Goal: Task Accomplishment & Management: Complete application form

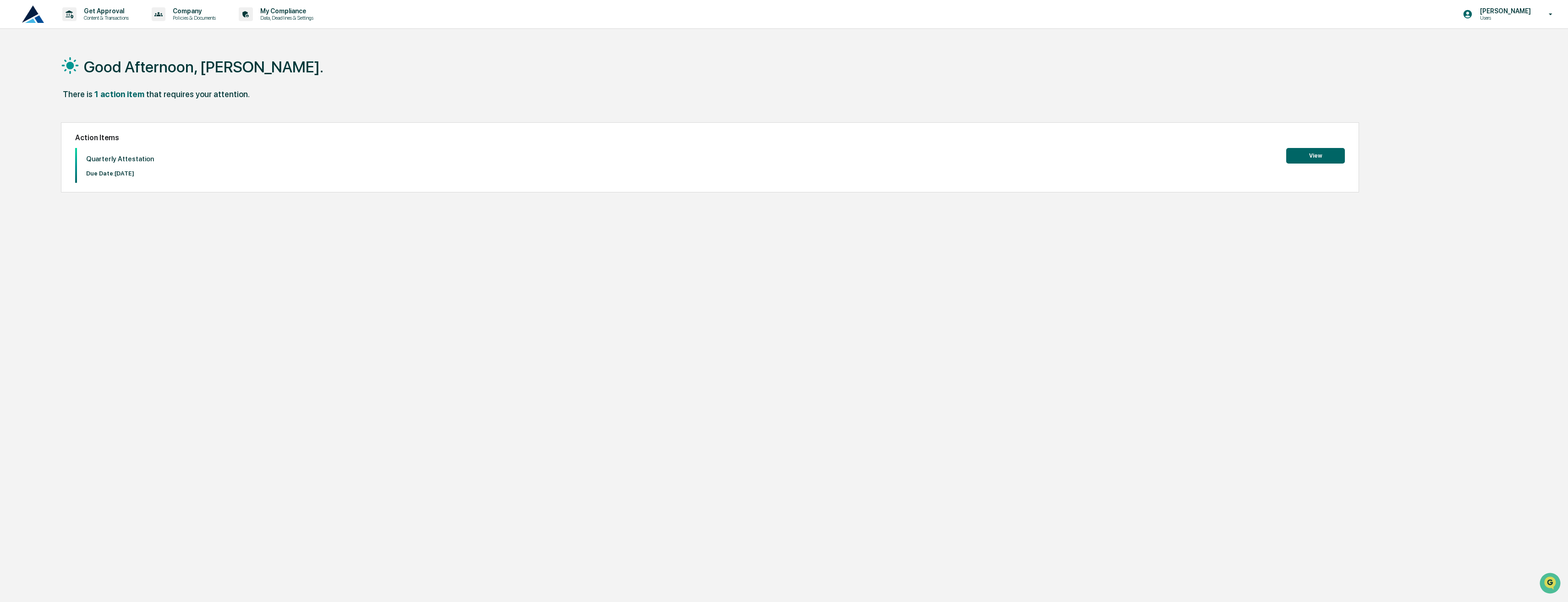
click at [1320, 160] on button "View" at bounding box center [1316, 155] width 59 height 15
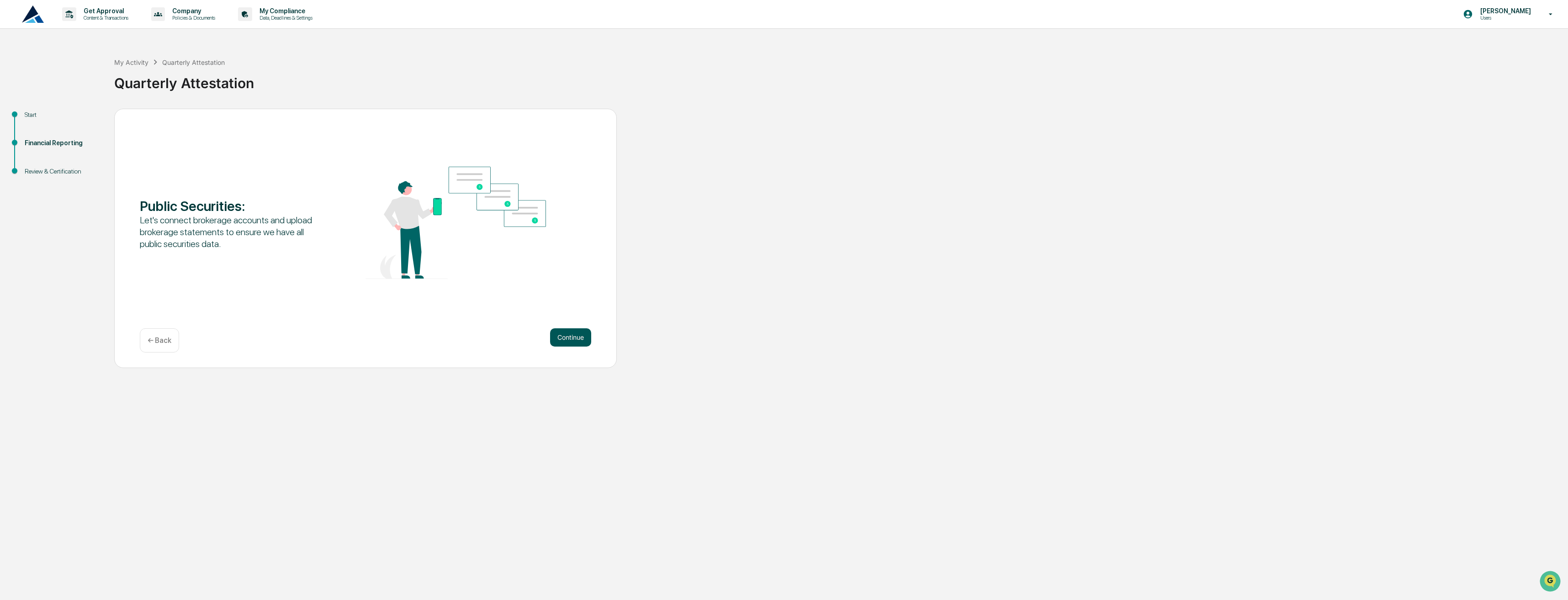
click at [574, 334] on button "Continue" at bounding box center [570, 337] width 41 height 18
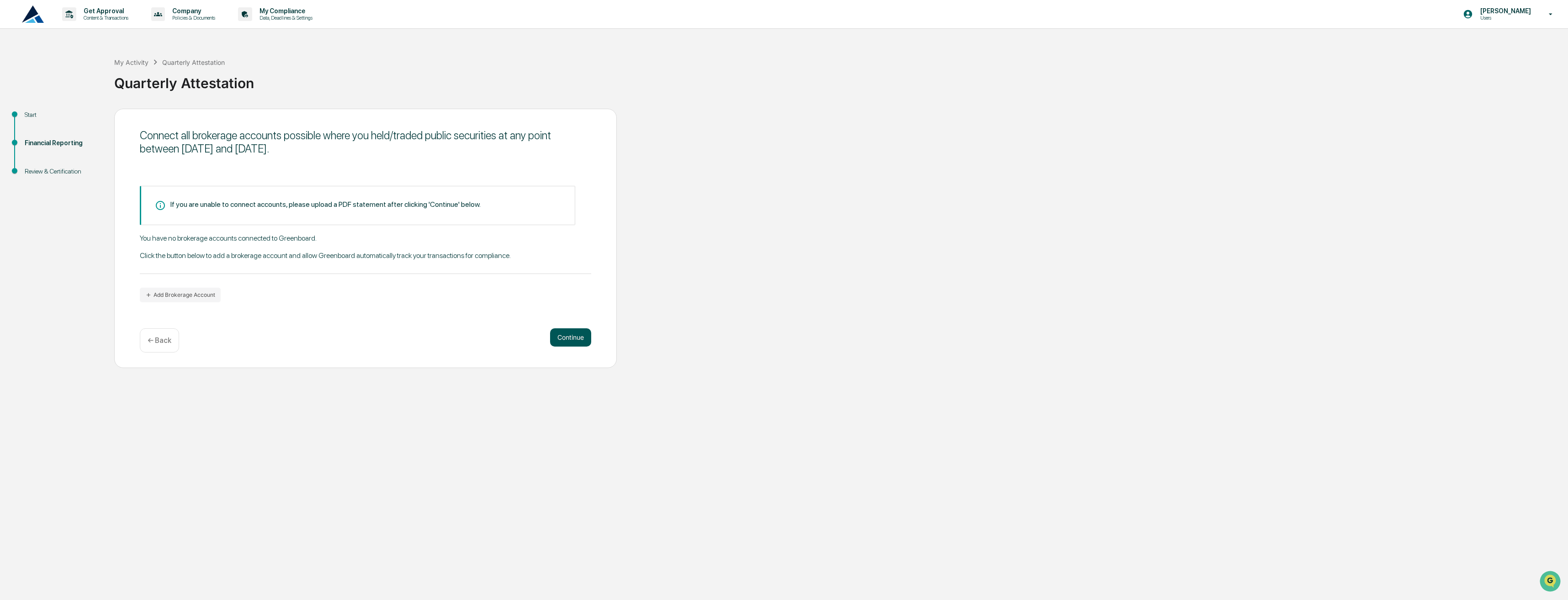
click at [571, 332] on button "Continue" at bounding box center [570, 337] width 41 height 18
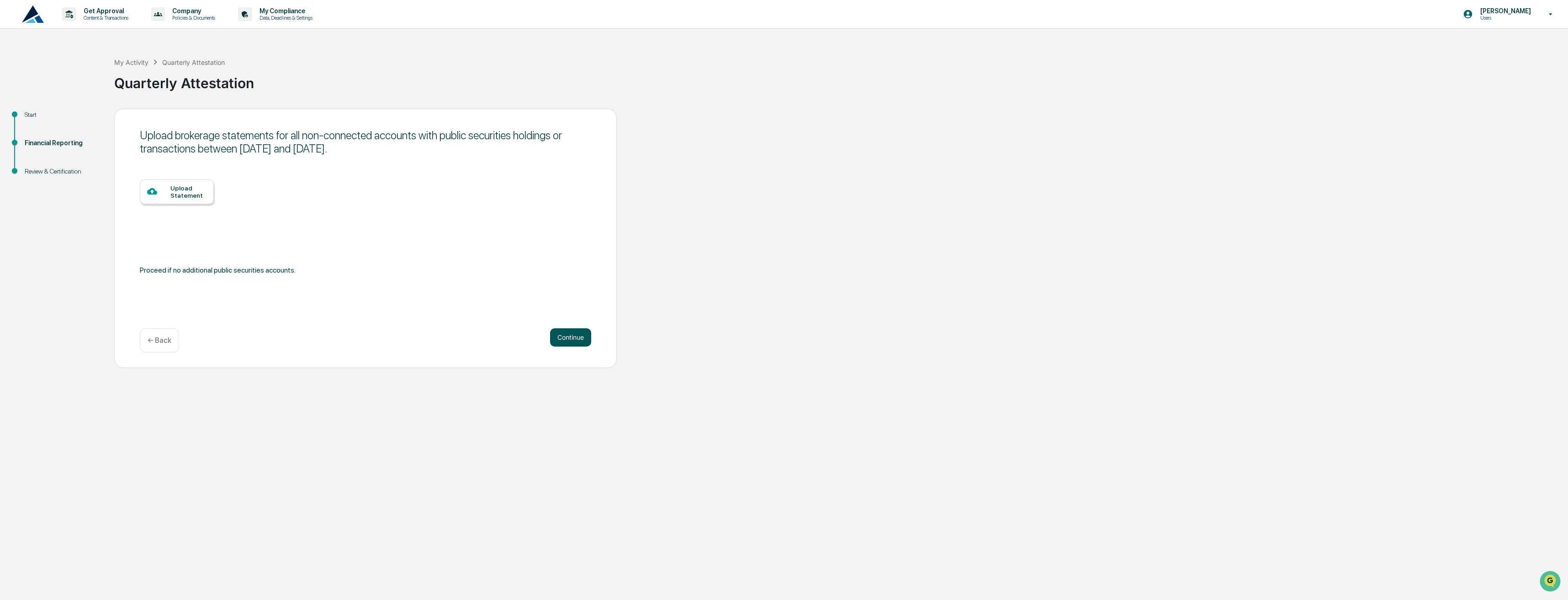
click at [567, 335] on button "Continue" at bounding box center [570, 337] width 41 height 18
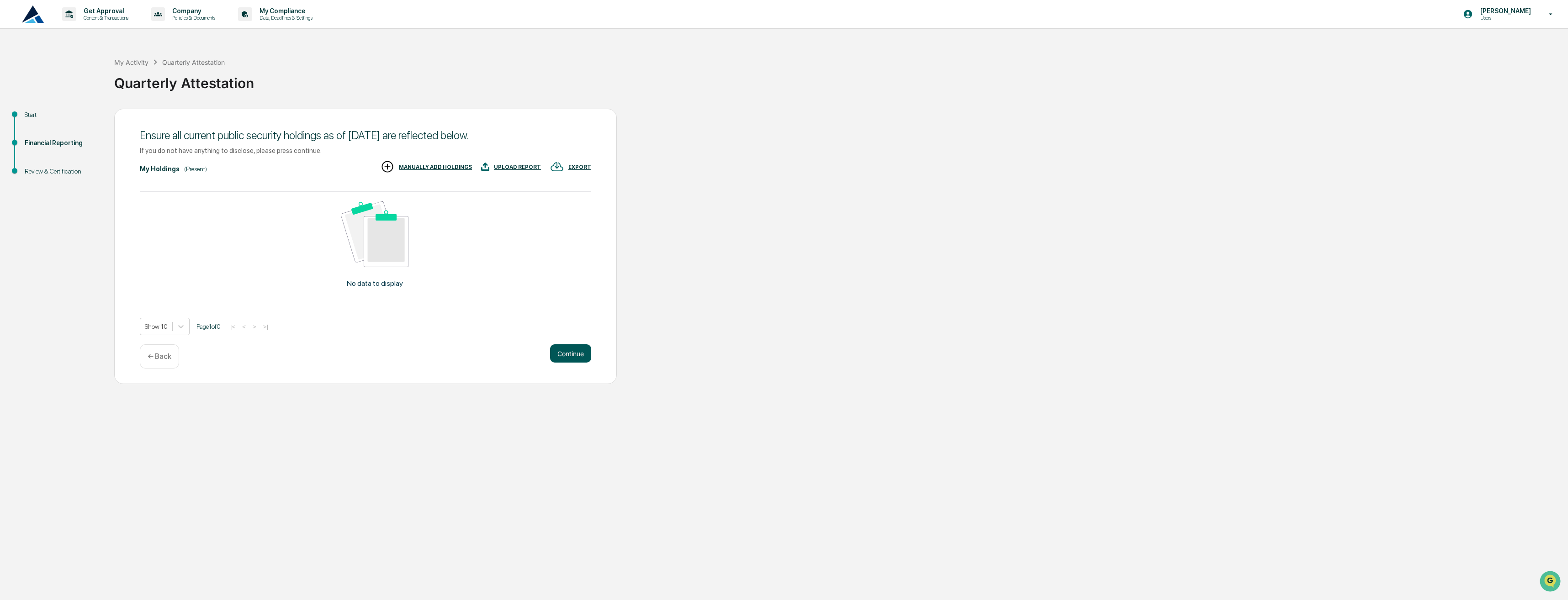
click at [567, 358] on button "Continue" at bounding box center [570, 353] width 41 height 18
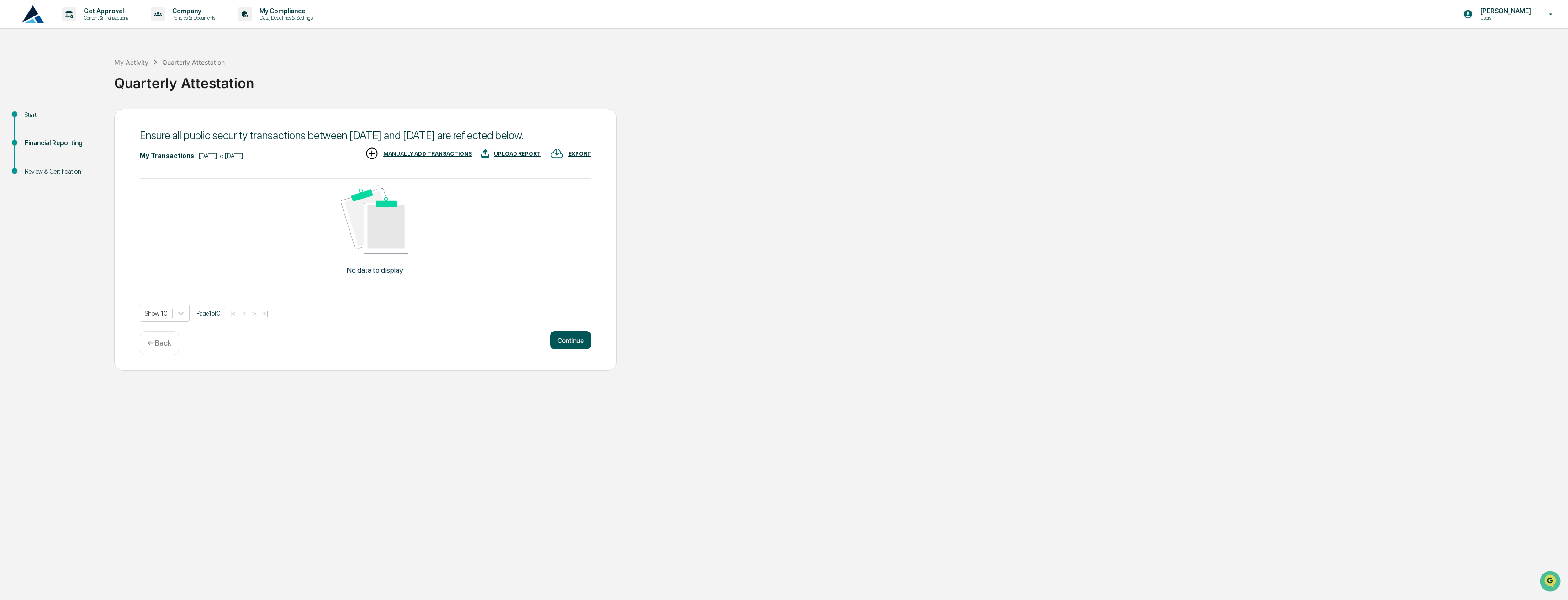
click at [568, 349] on button "Continue" at bounding box center [570, 340] width 41 height 18
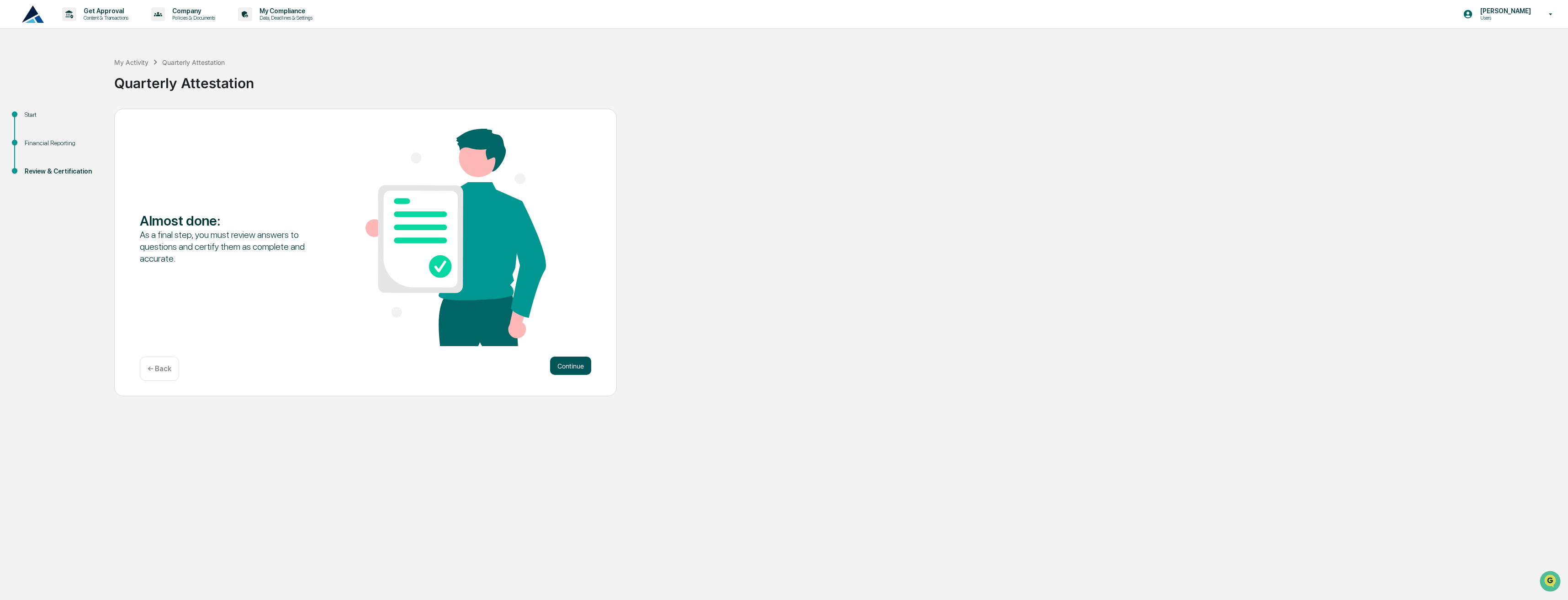
click at [566, 359] on button "Continue" at bounding box center [570, 365] width 41 height 18
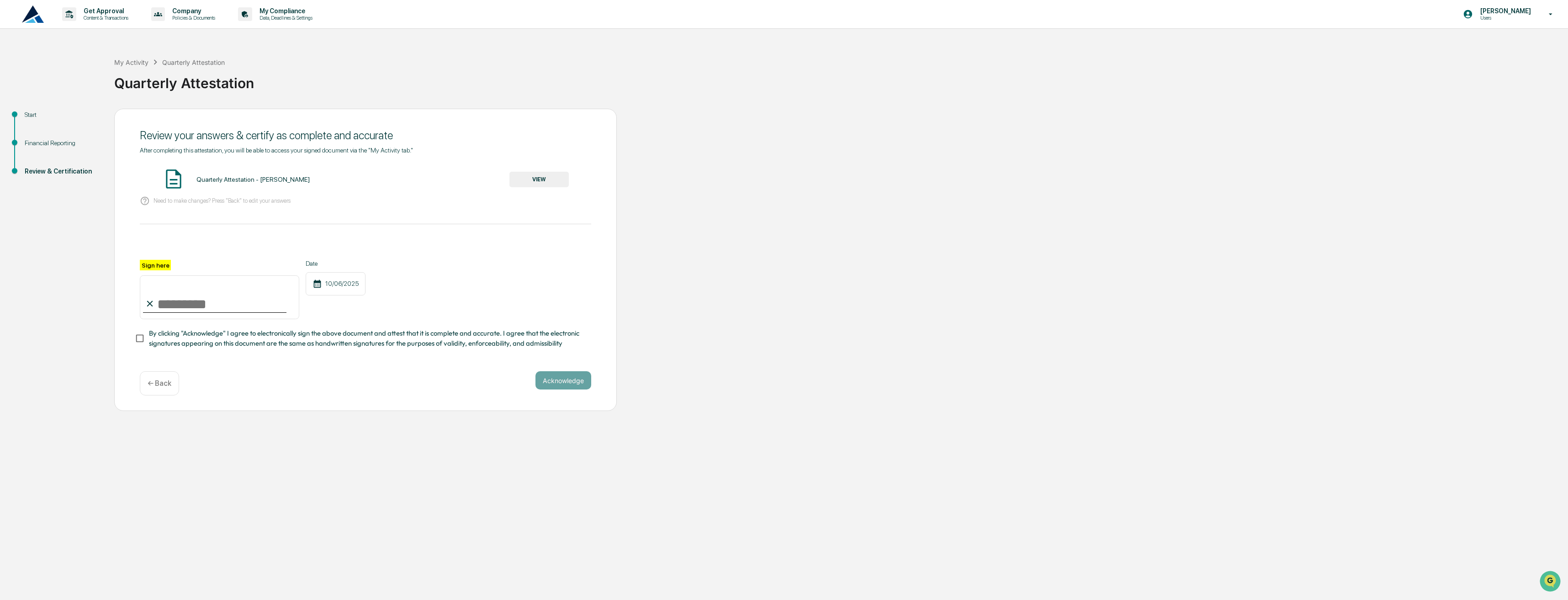
click at [174, 301] on input "Sign here" at bounding box center [219, 297] width 160 height 44
click at [535, 182] on button "VIEW" at bounding box center [539, 179] width 59 height 15
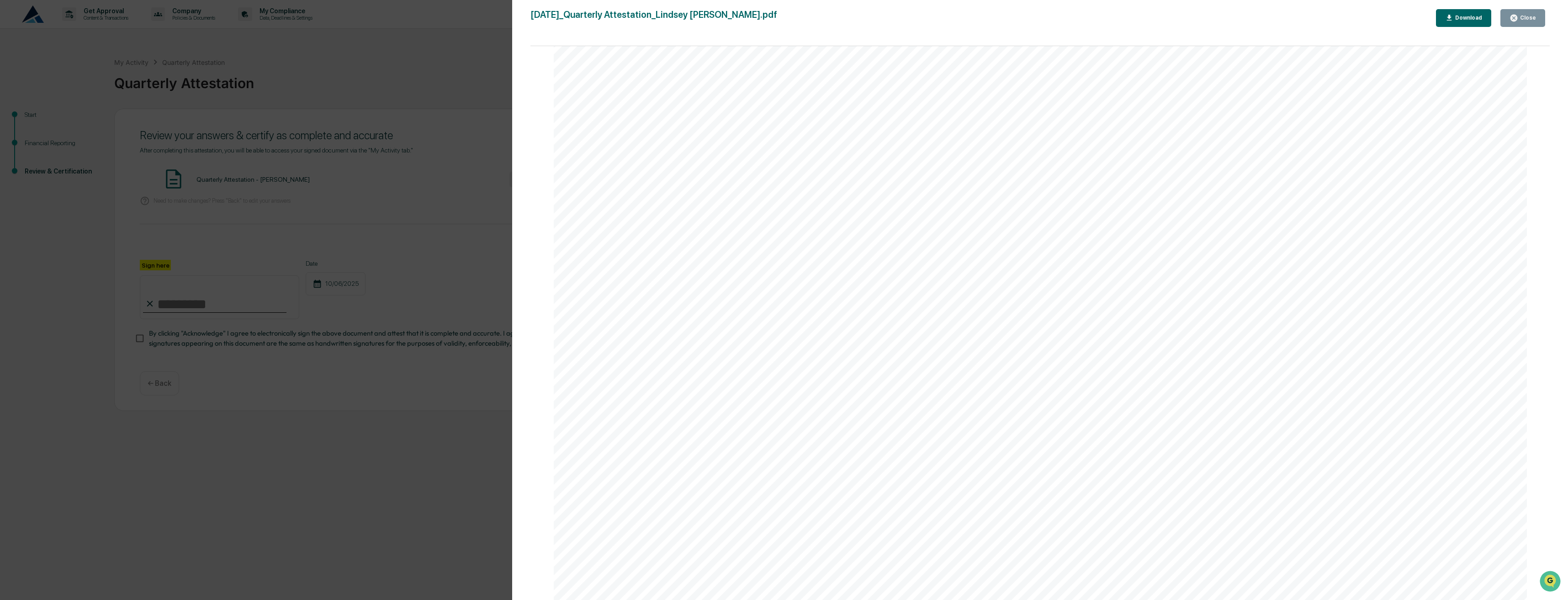
scroll to position [2934, 0]
click at [1524, 15] on div "Close" at bounding box center [1527, 18] width 18 height 6
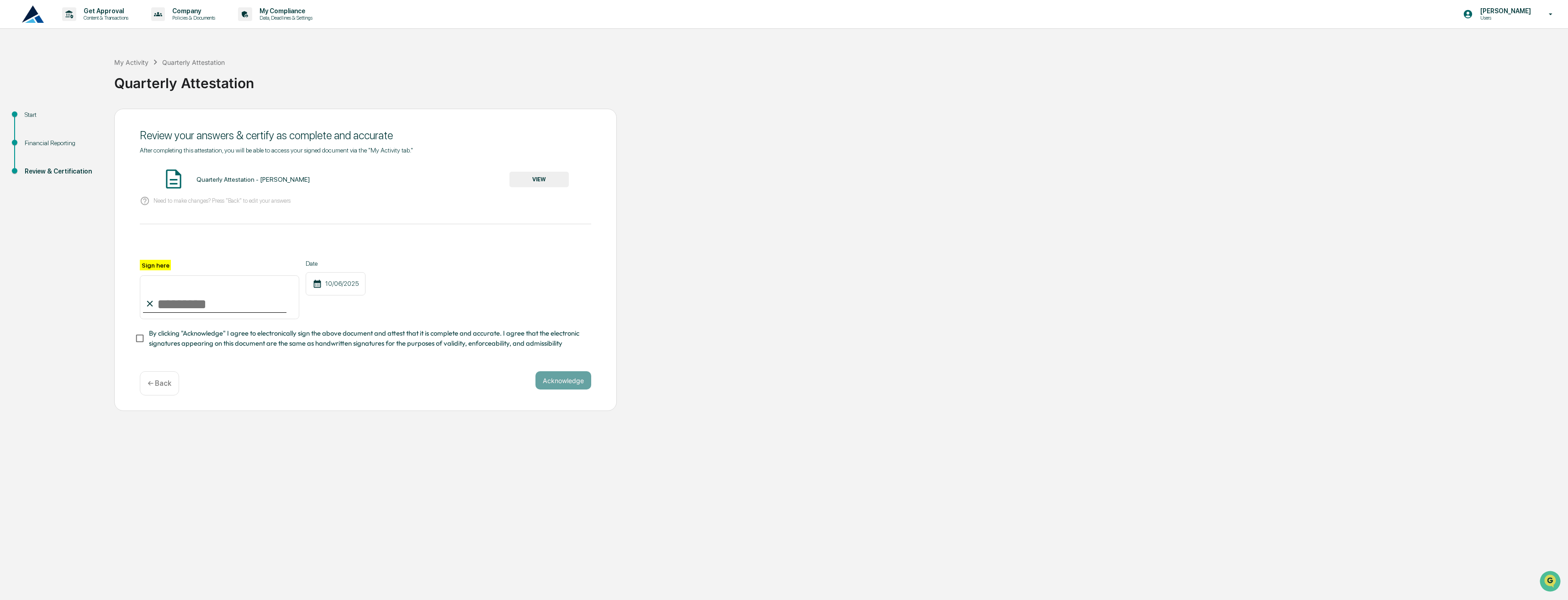
click at [148, 387] on div "← Back" at bounding box center [159, 383] width 39 height 24
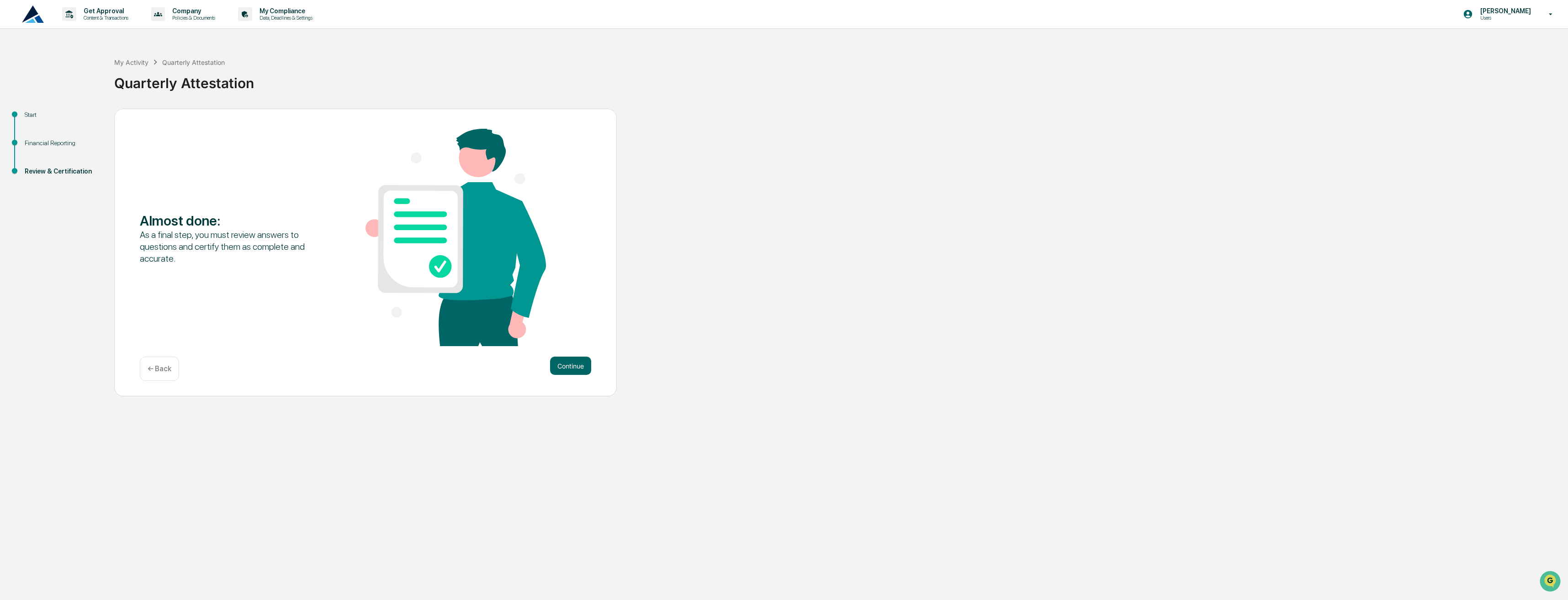
click at [161, 368] on p "← Back" at bounding box center [160, 368] width 24 height 9
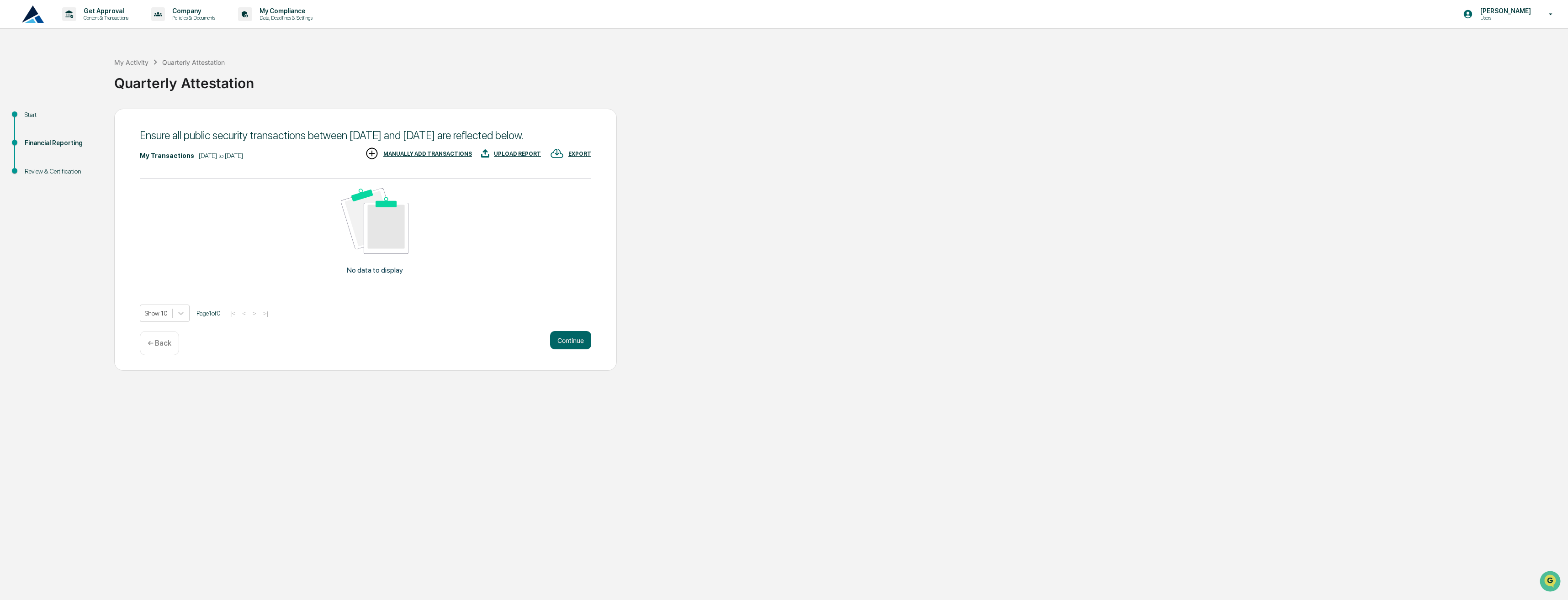
click at [166, 345] on div "← Back" at bounding box center [159, 343] width 39 height 24
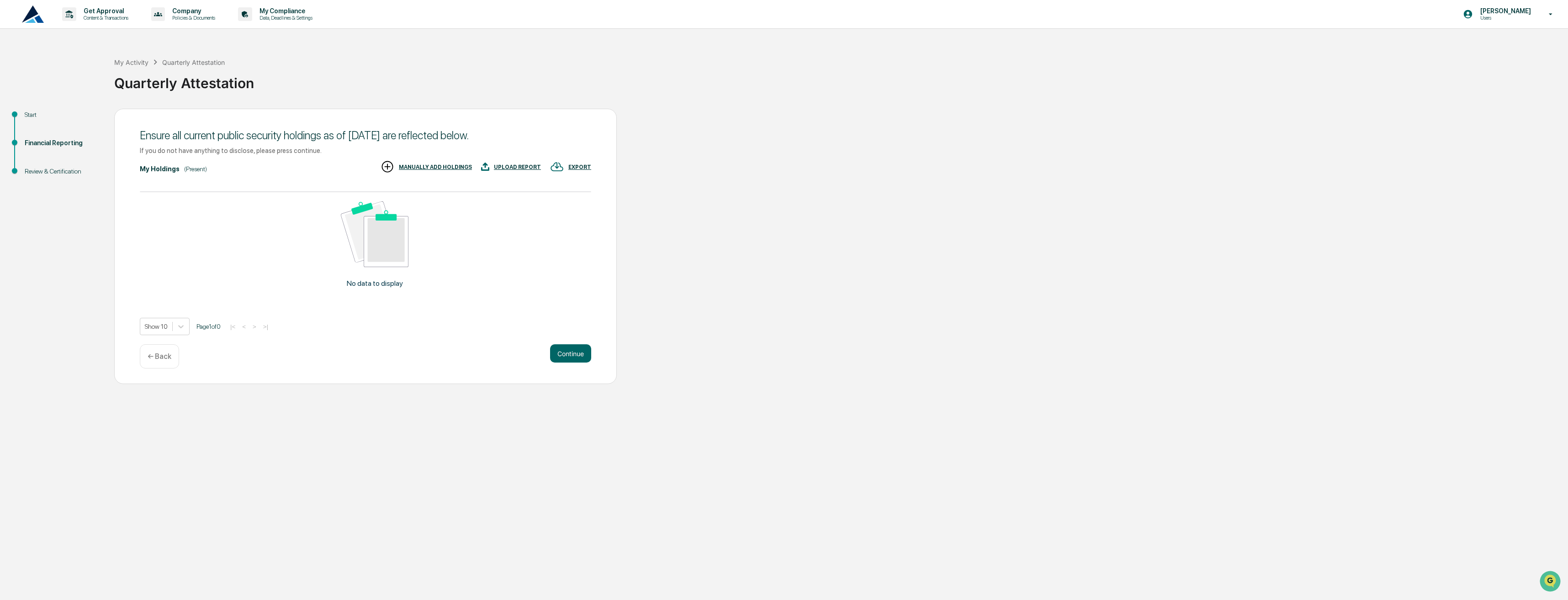
click at [162, 353] on p "← Back" at bounding box center [160, 356] width 24 height 9
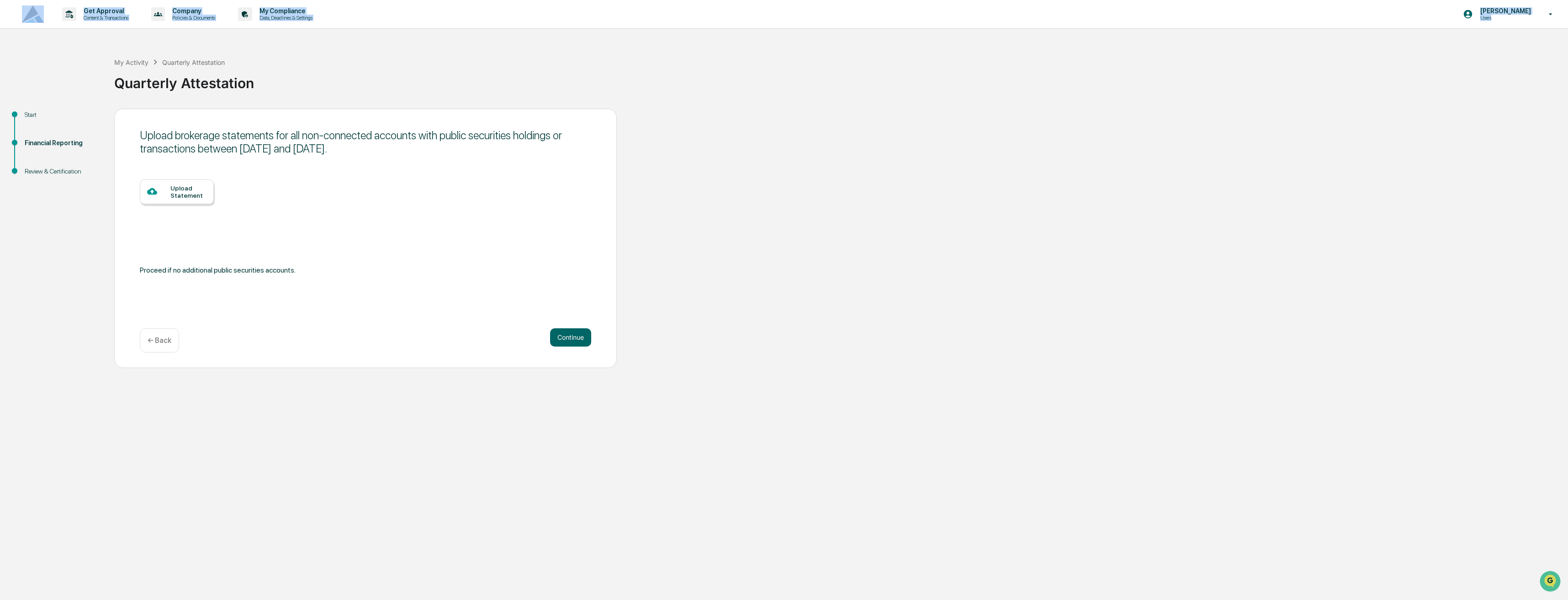
click at [162, 353] on div "Upload brokerage statements for all non-connected accounts with public securiti…" at bounding box center [365, 239] width 503 height 260
click at [162, 341] on p "← Back" at bounding box center [160, 340] width 24 height 9
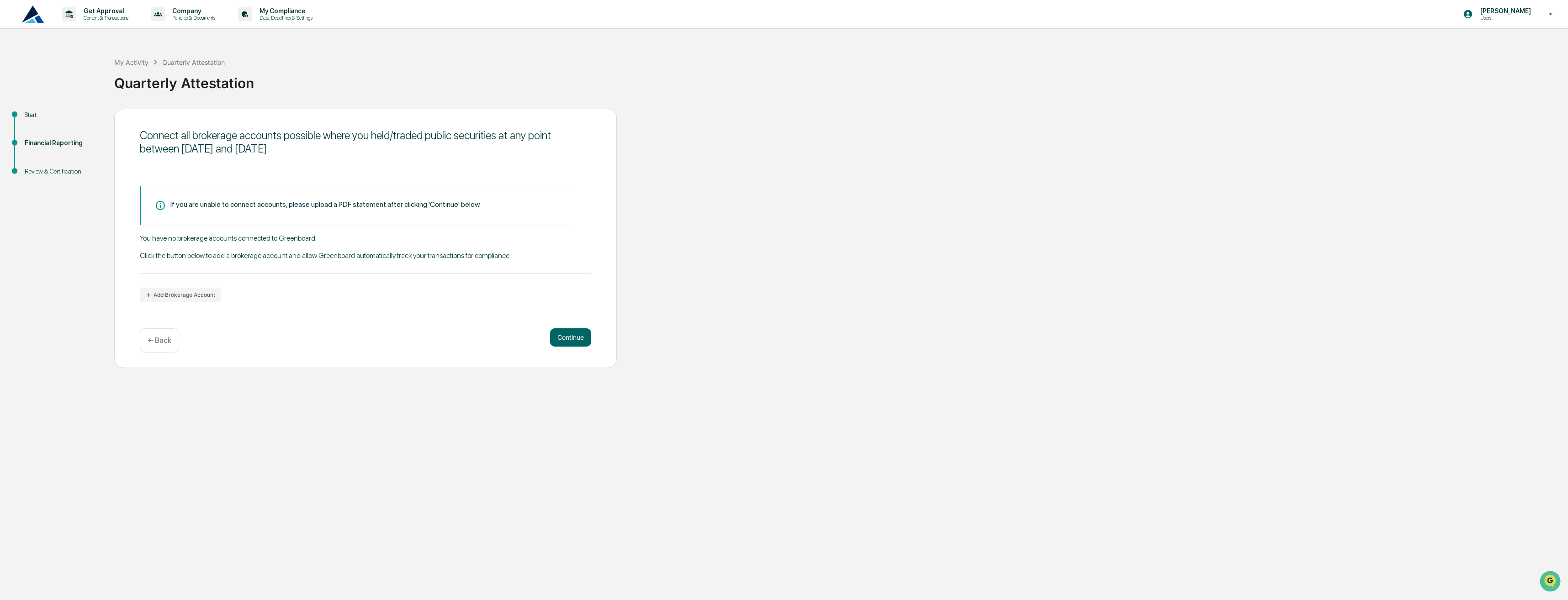
click at [162, 341] on p "← Back" at bounding box center [160, 340] width 24 height 9
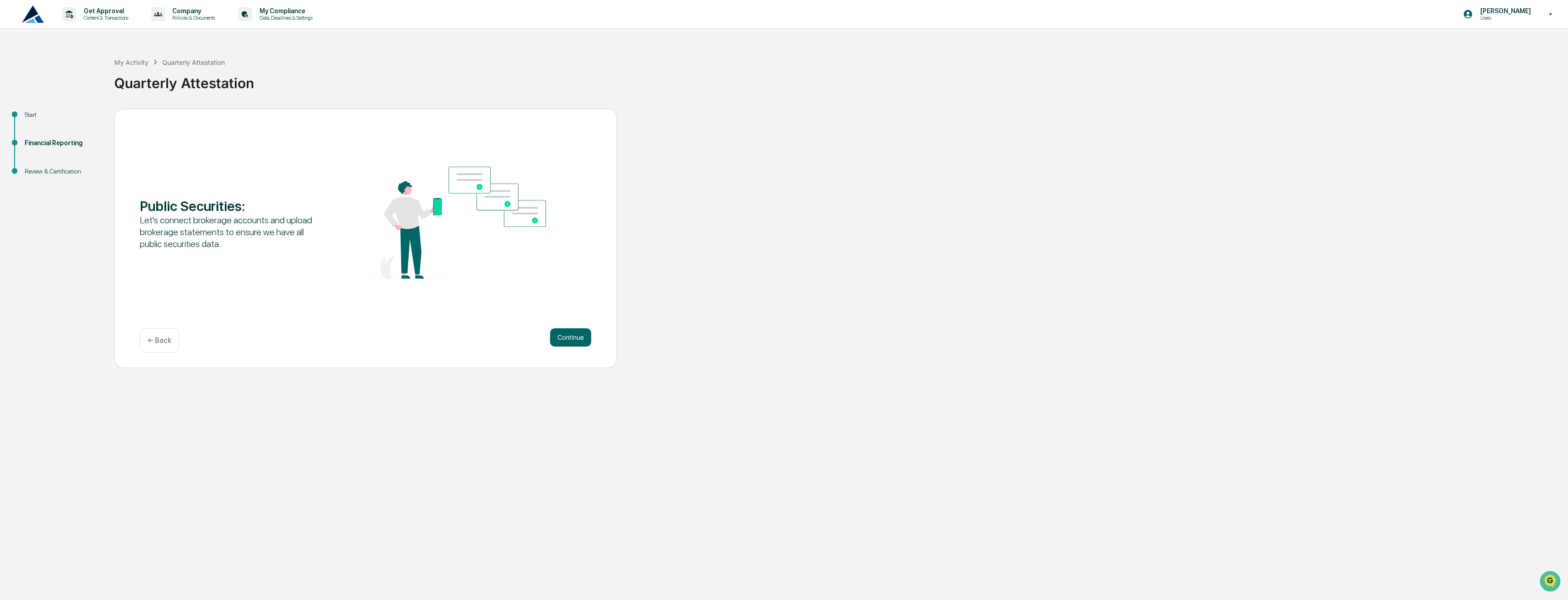
click at [162, 341] on p "← Back" at bounding box center [160, 340] width 24 height 9
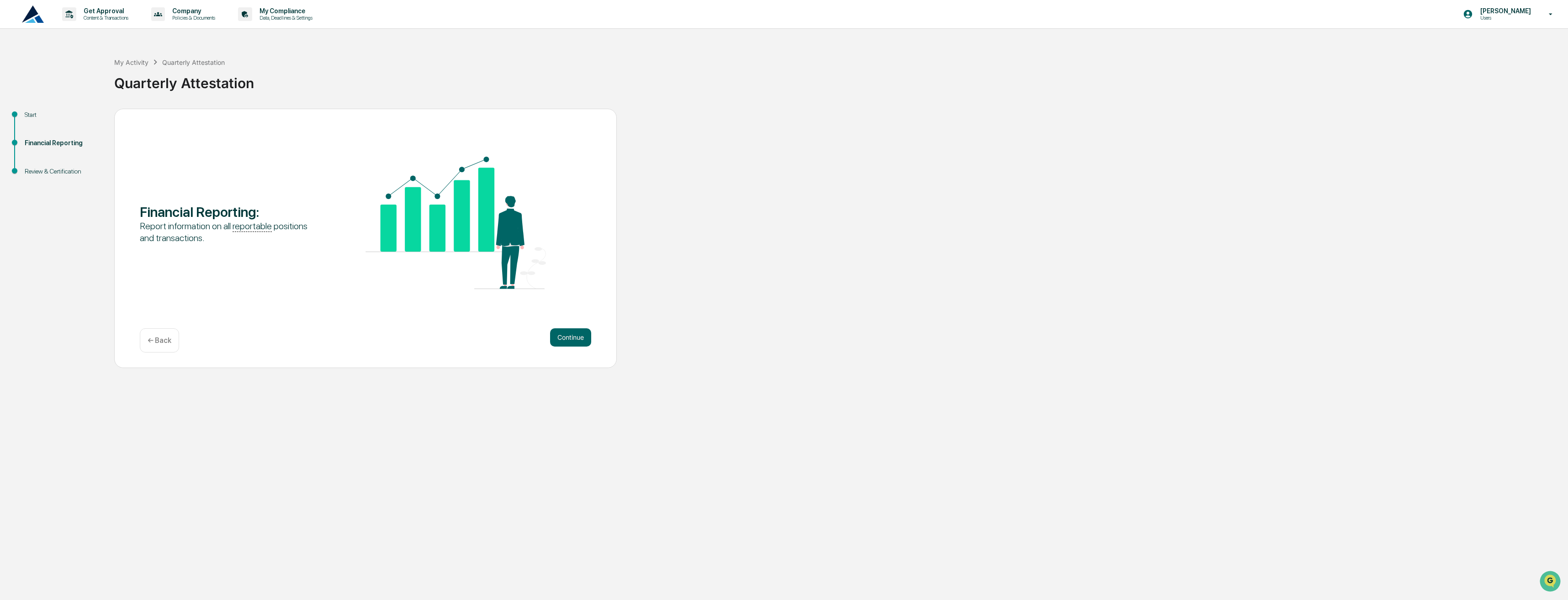
click at [162, 341] on p "← Back" at bounding box center [160, 340] width 24 height 9
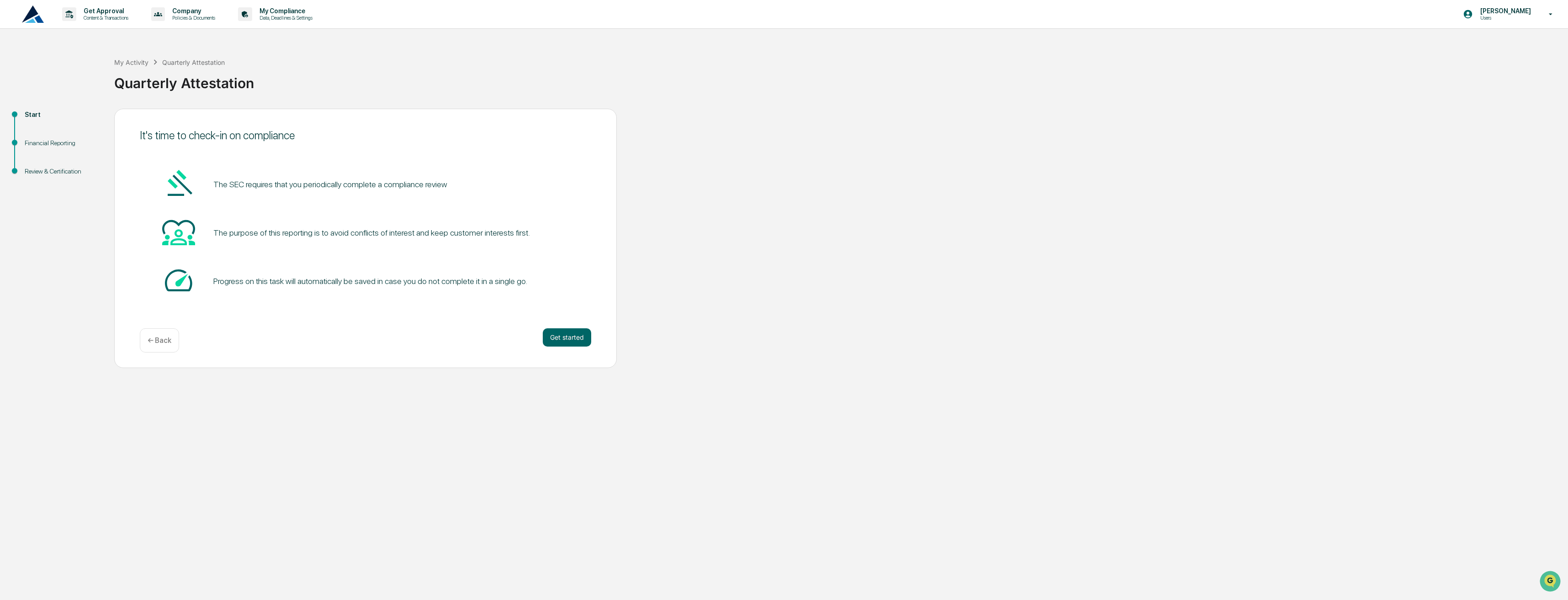
click at [162, 341] on p "← Back" at bounding box center [160, 340] width 24 height 9
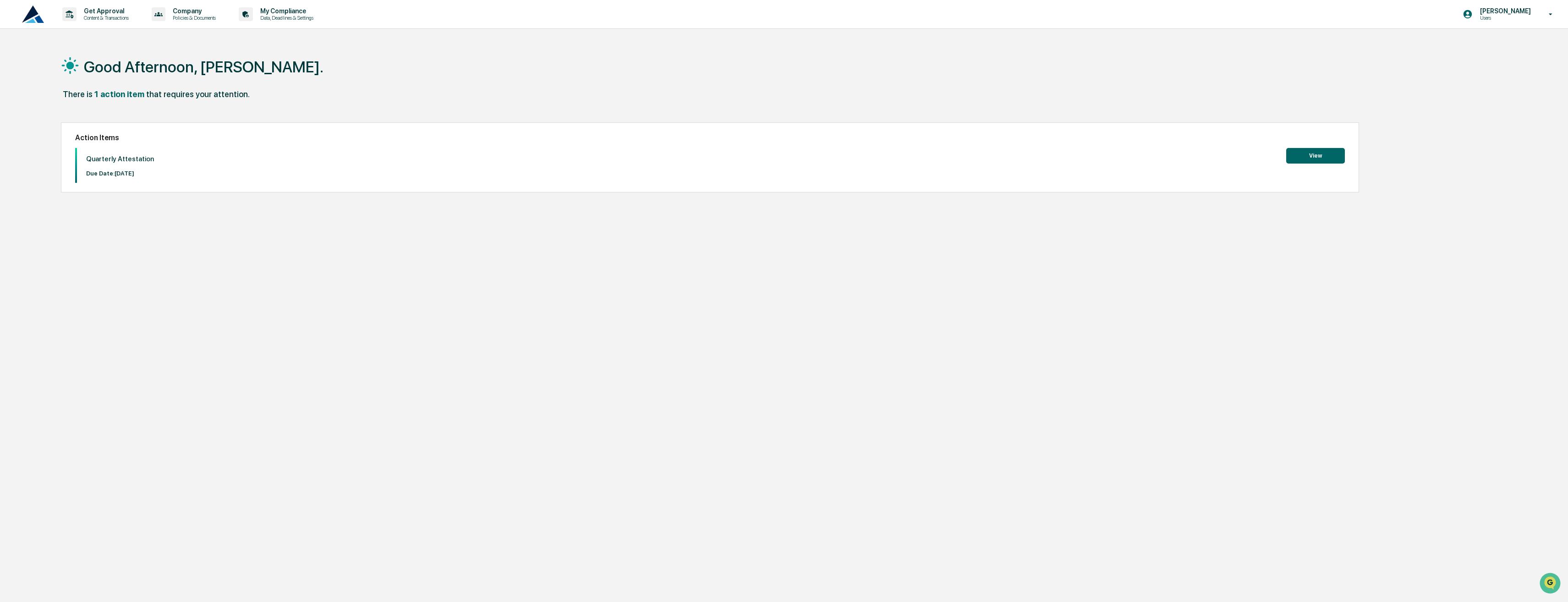
click at [1306, 160] on button "View" at bounding box center [1316, 155] width 59 height 15
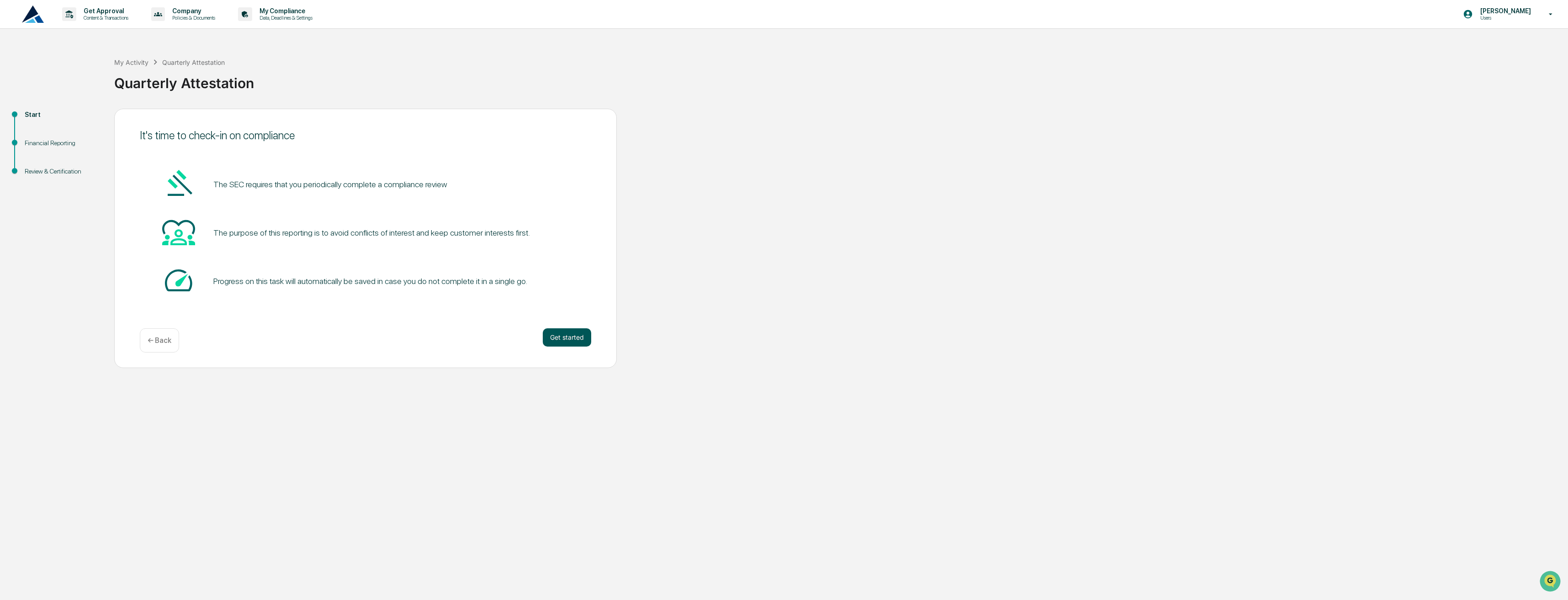
click at [565, 329] on button "Get started" at bounding box center [567, 337] width 48 height 18
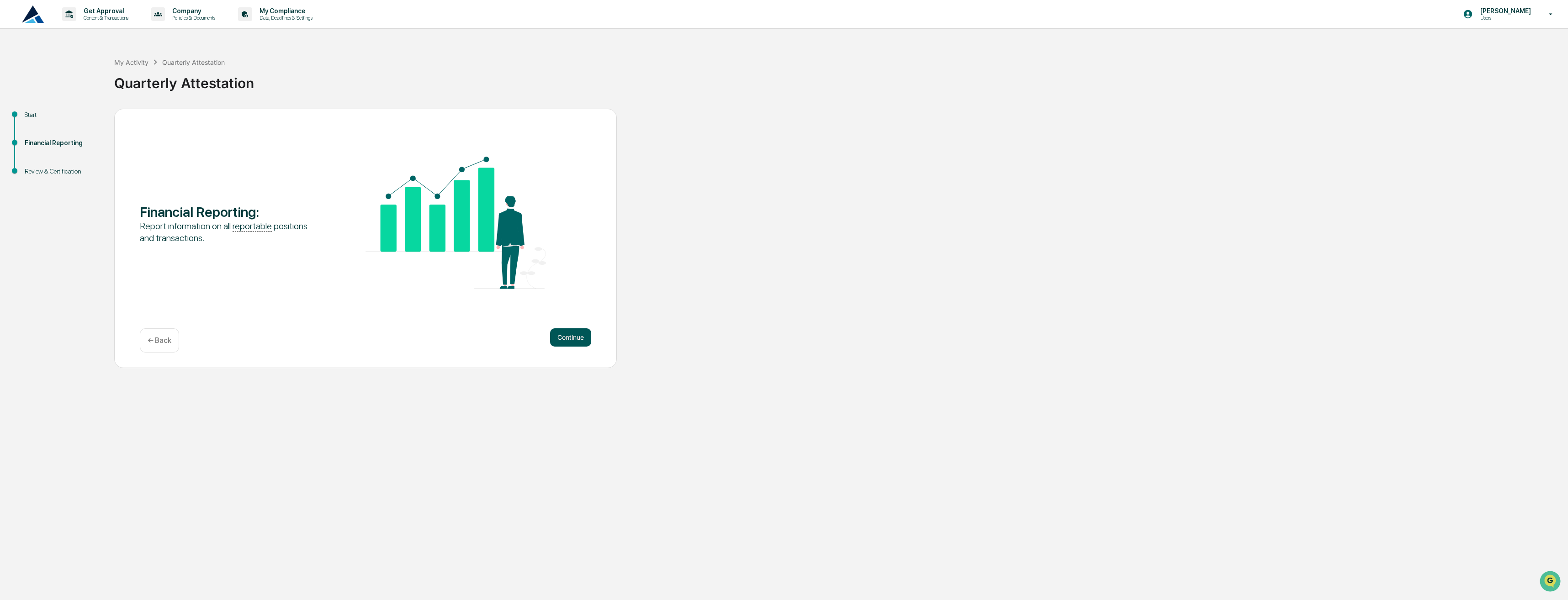
click at [560, 338] on button "Continue" at bounding box center [570, 337] width 41 height 18
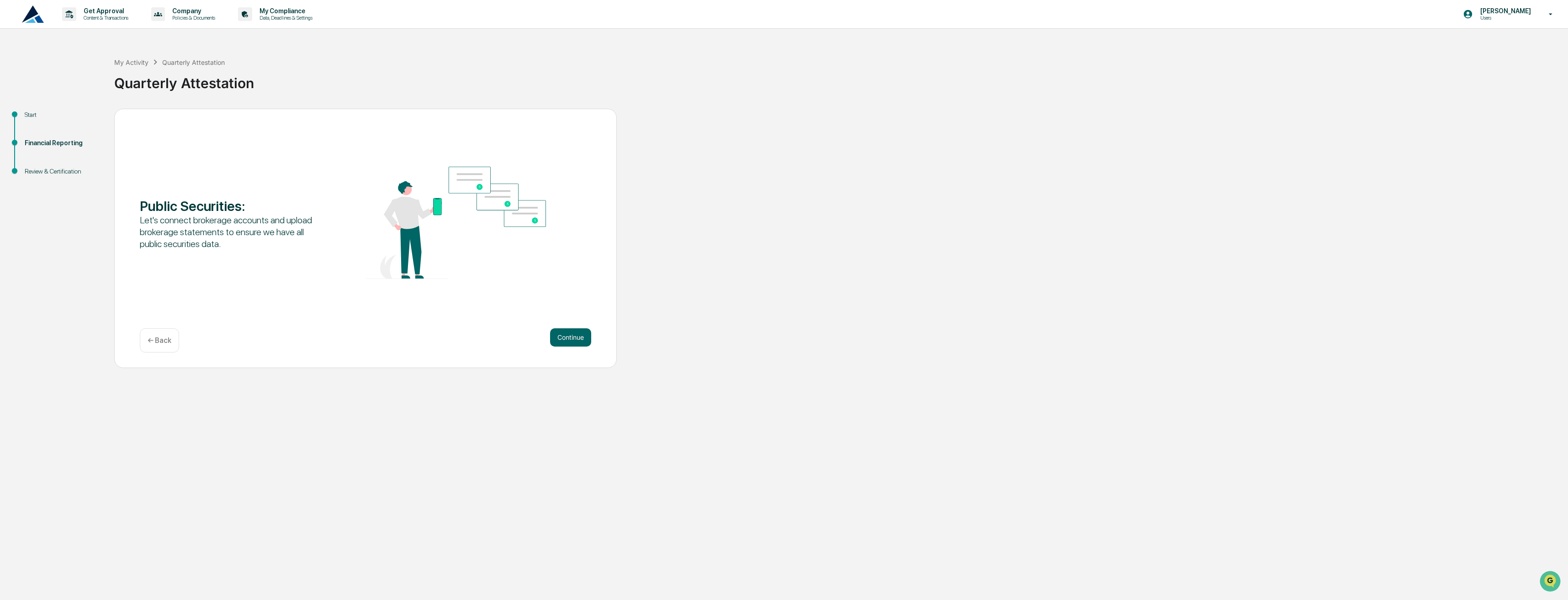
click at [560, 338] on button "Continue" at bounding box center [570, 337] width 41 height 18
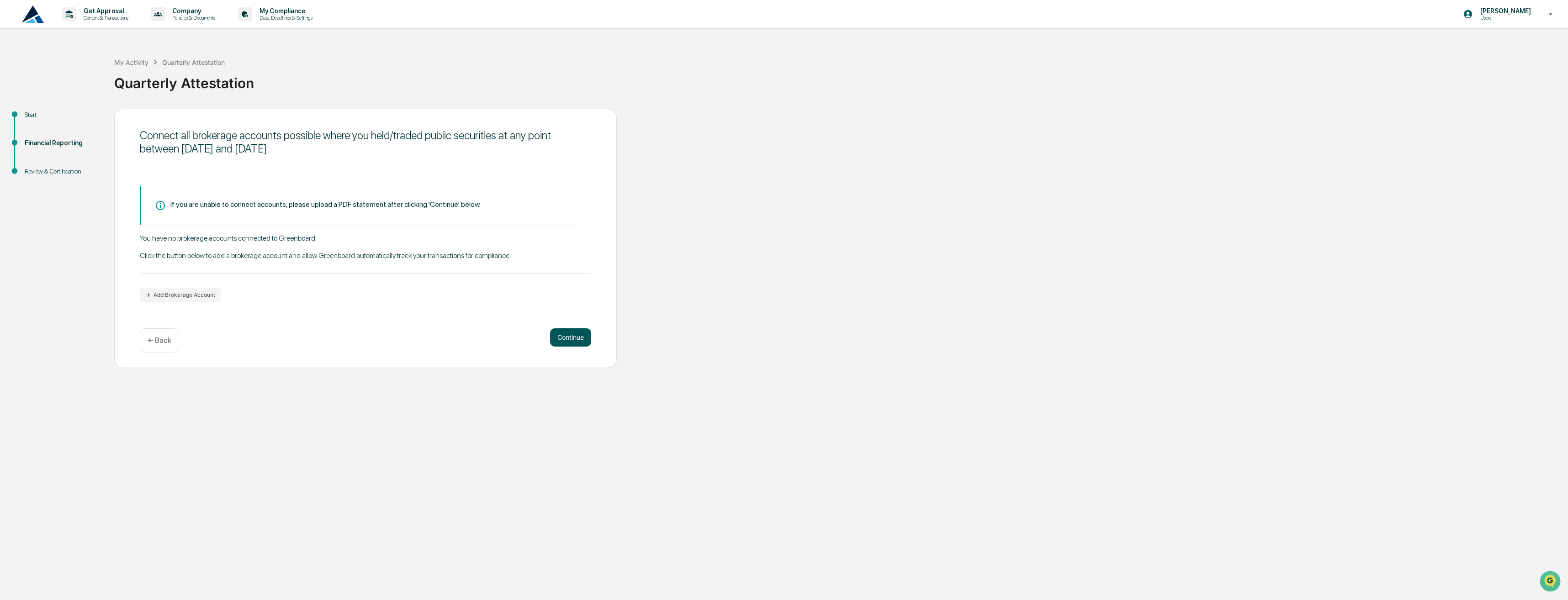
click at [578, 332] on button "Continue" at bounding box center [570, 337] width 41 height 18
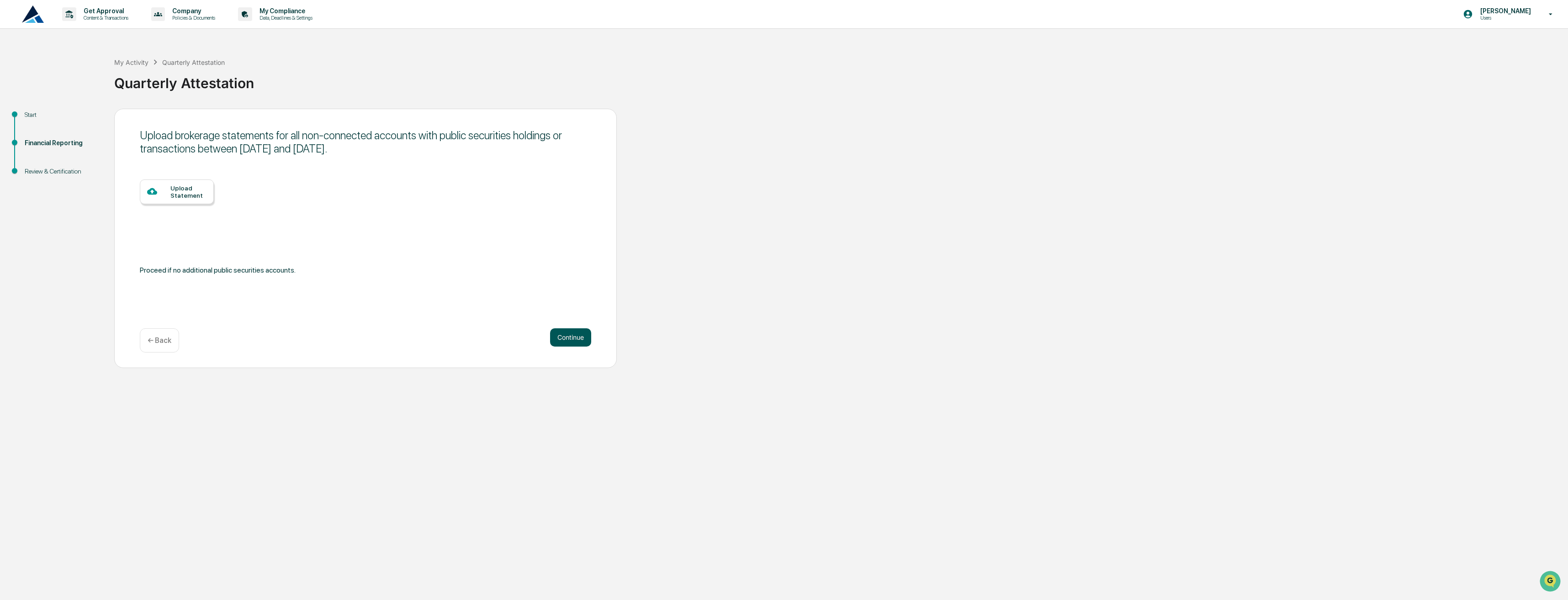
click at [580, 337] on button "Continue" at bounding box center [570, 337] width 41 height 18
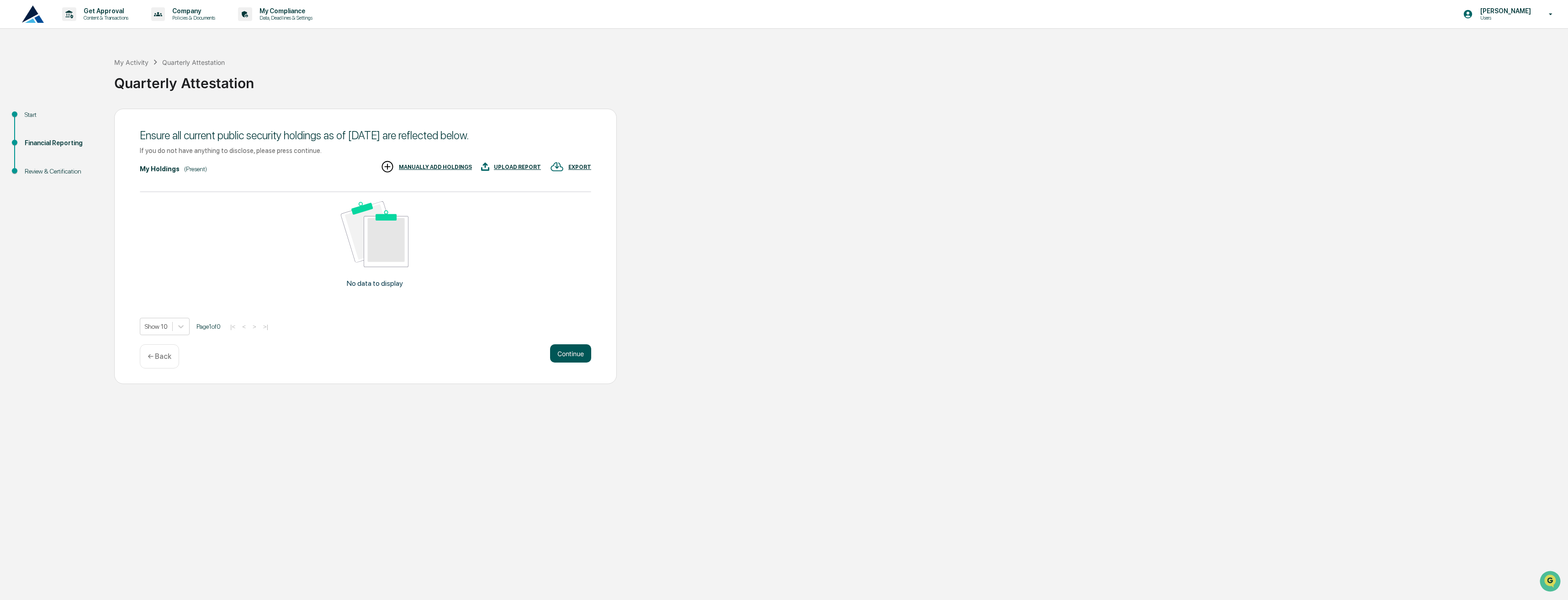
click at [574, 353] on button "Continue" at bounding box center [570, 353] width 41 height 18
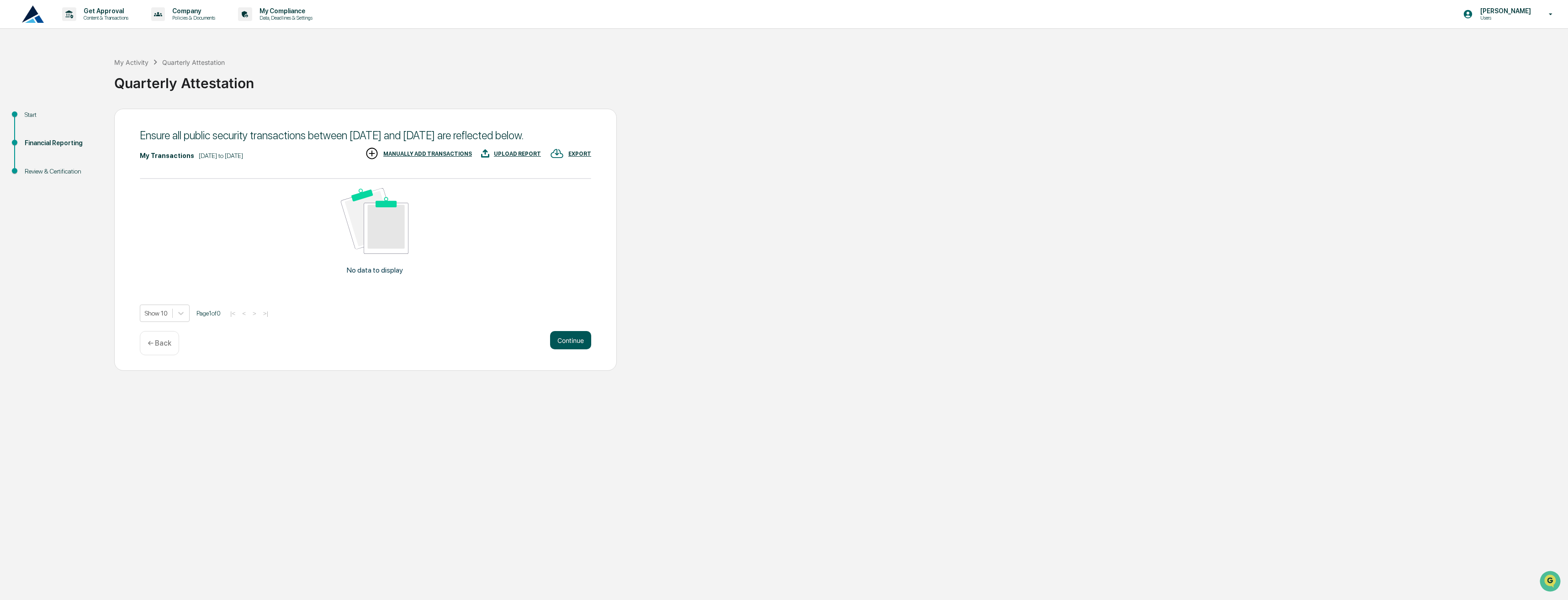
click at [573, 349] on button "Continue" at bounding box center [570, 340] width 41 height 18
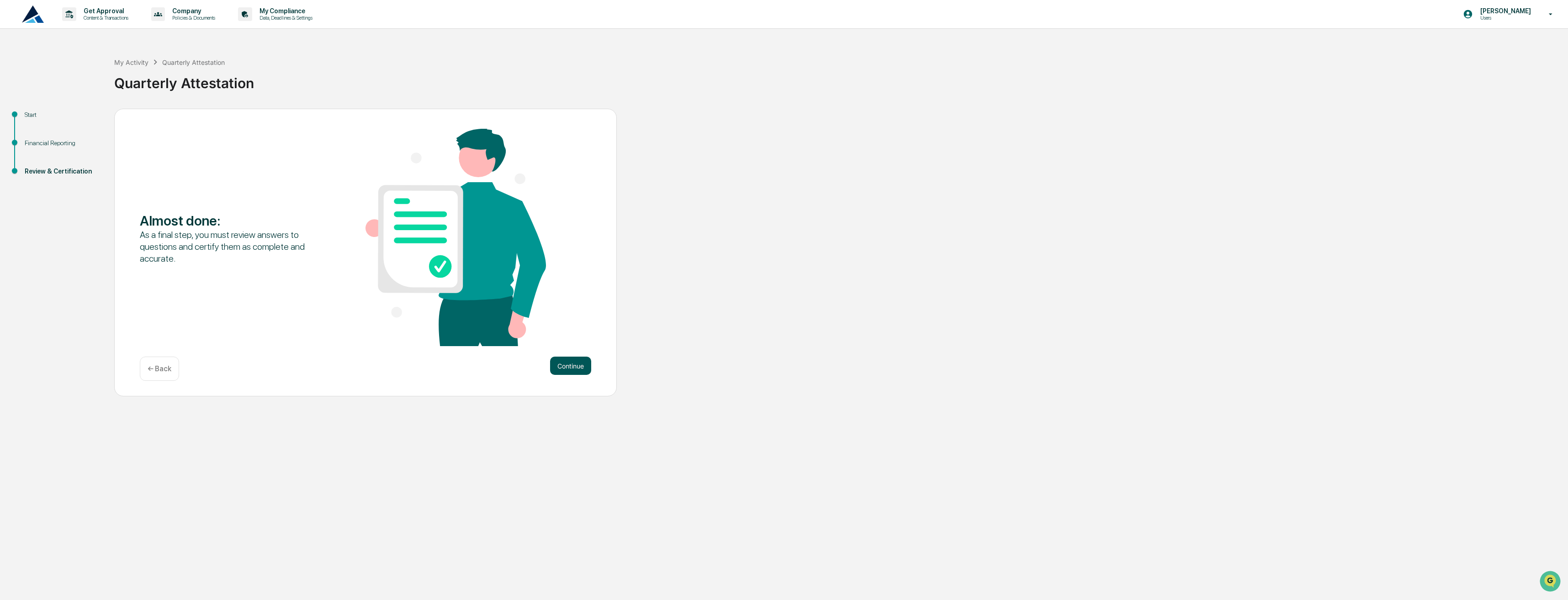
click at [574, 360] on button "Continue" at bounding box center [570, 365] width 41 height 18
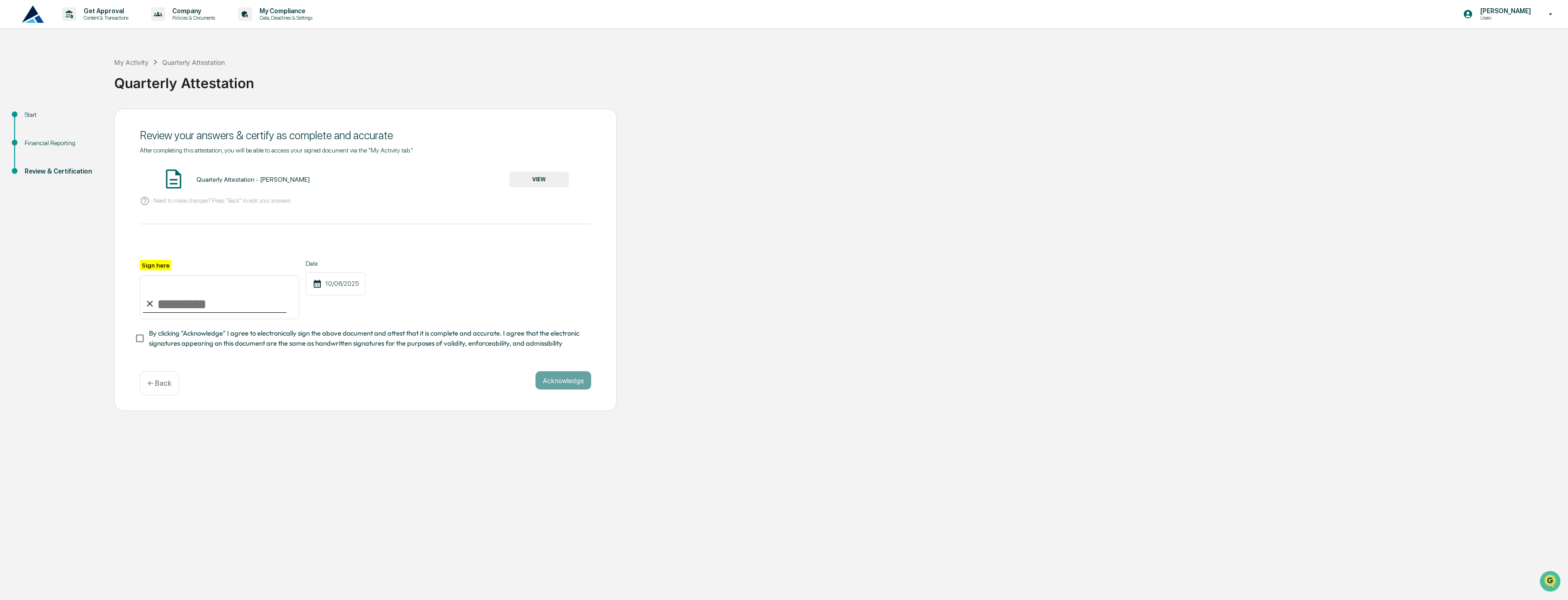
click at [196, 303] on input "Sign here" at bounding box center [219, 297] width 160 height 44
type input "**********"
click at [544, 182] on button "VIEW" at bounding box center [539, 179] width 59 height 15
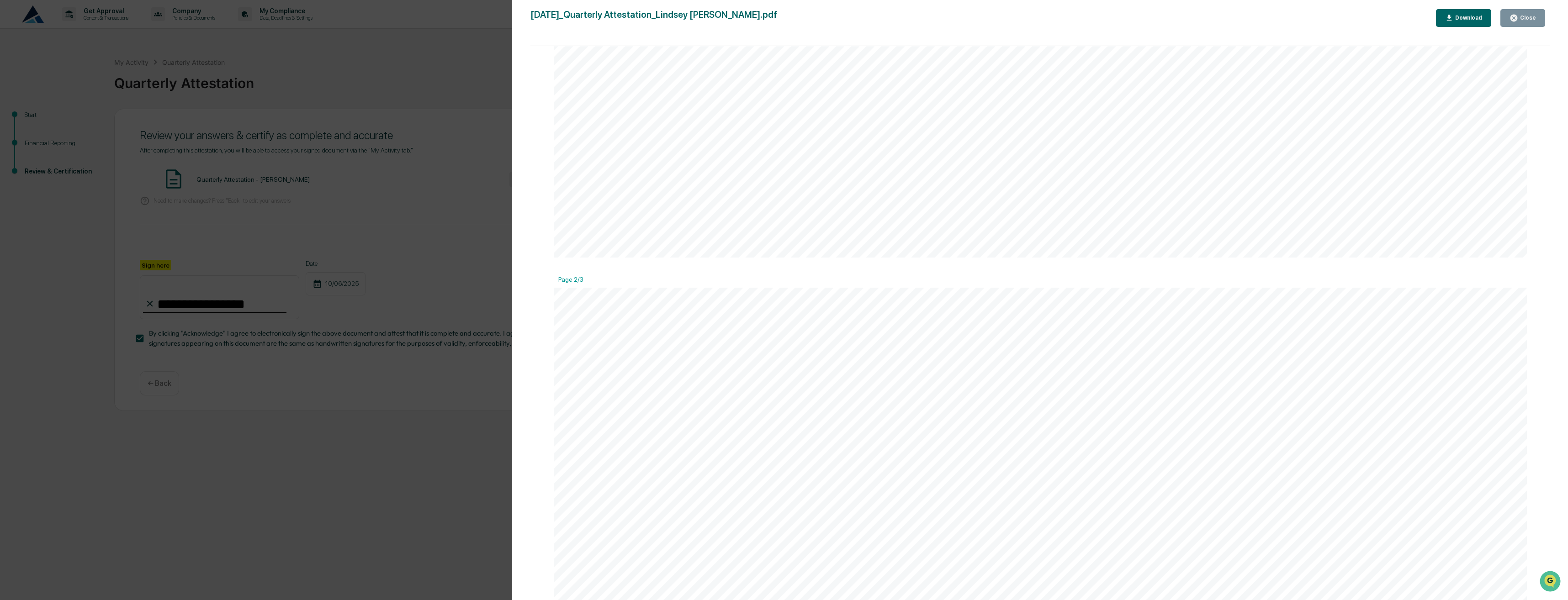
scroll to position [1021, 0]
click at [1513, 21] on icon "button" at bounding box center [1513, 18] width 9 height 9
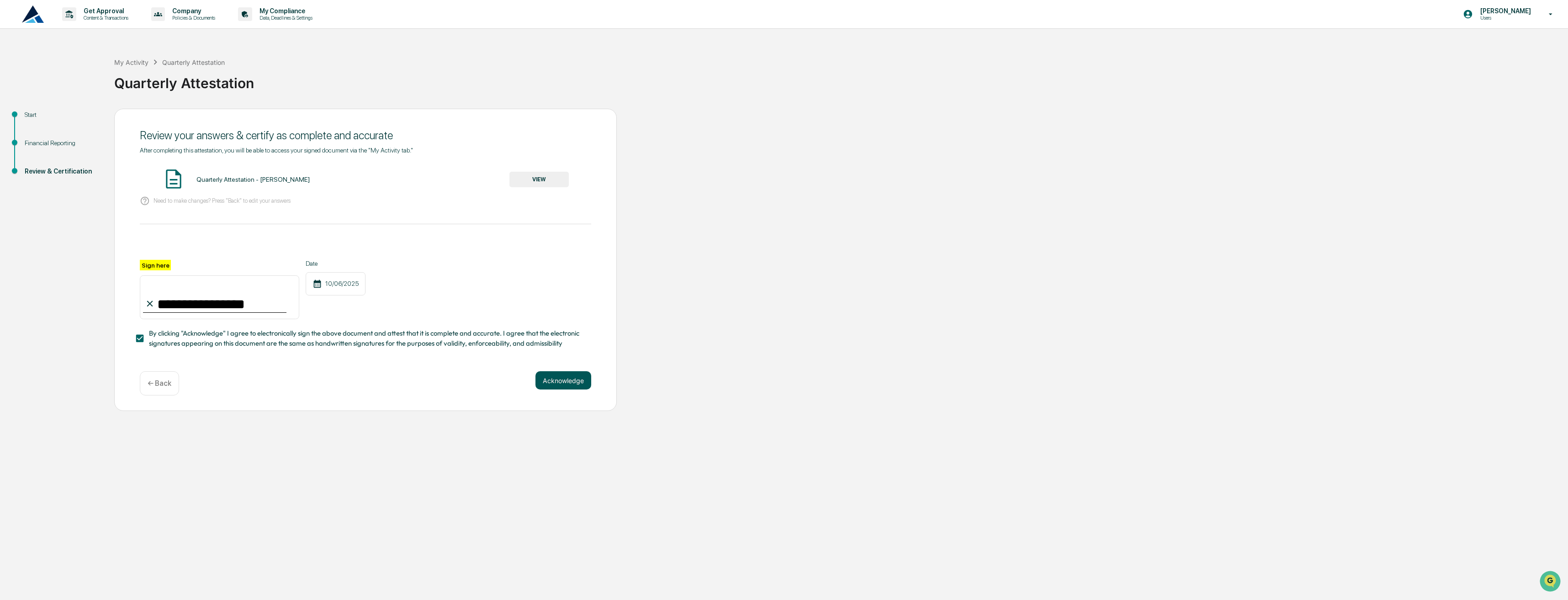
click at [571, 388] on button "Acknowledge" at bounding box center [564, 380] width 56 height 18
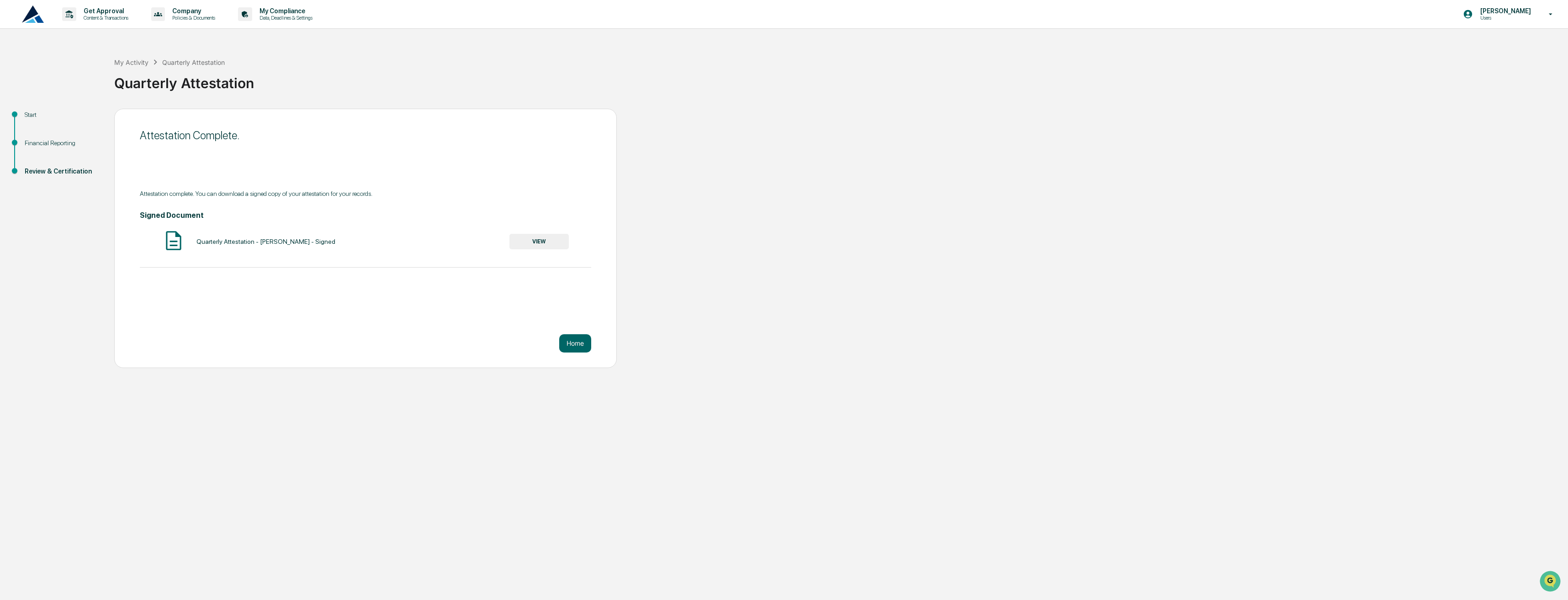
click at [527, 241] on button "VIEW" at bounding box center [539, 241] width 59 height 15
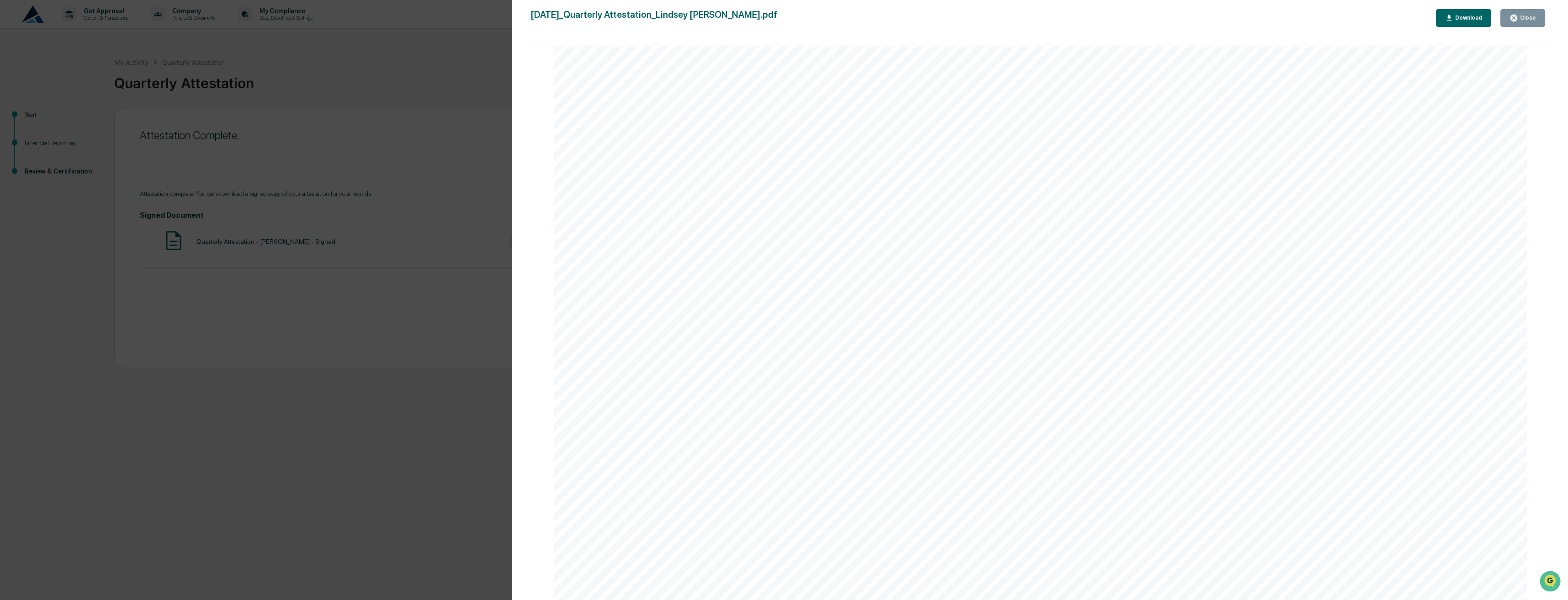
scroll to position [0, 0]
drag, startPoint x: 1548, startPoint y: 74, endPoint x: 1551, endPoint y: 115, distance: 41.1
click at [1529, 18] on div "Close" at bounding box center [1527, 18] width 18 height 6
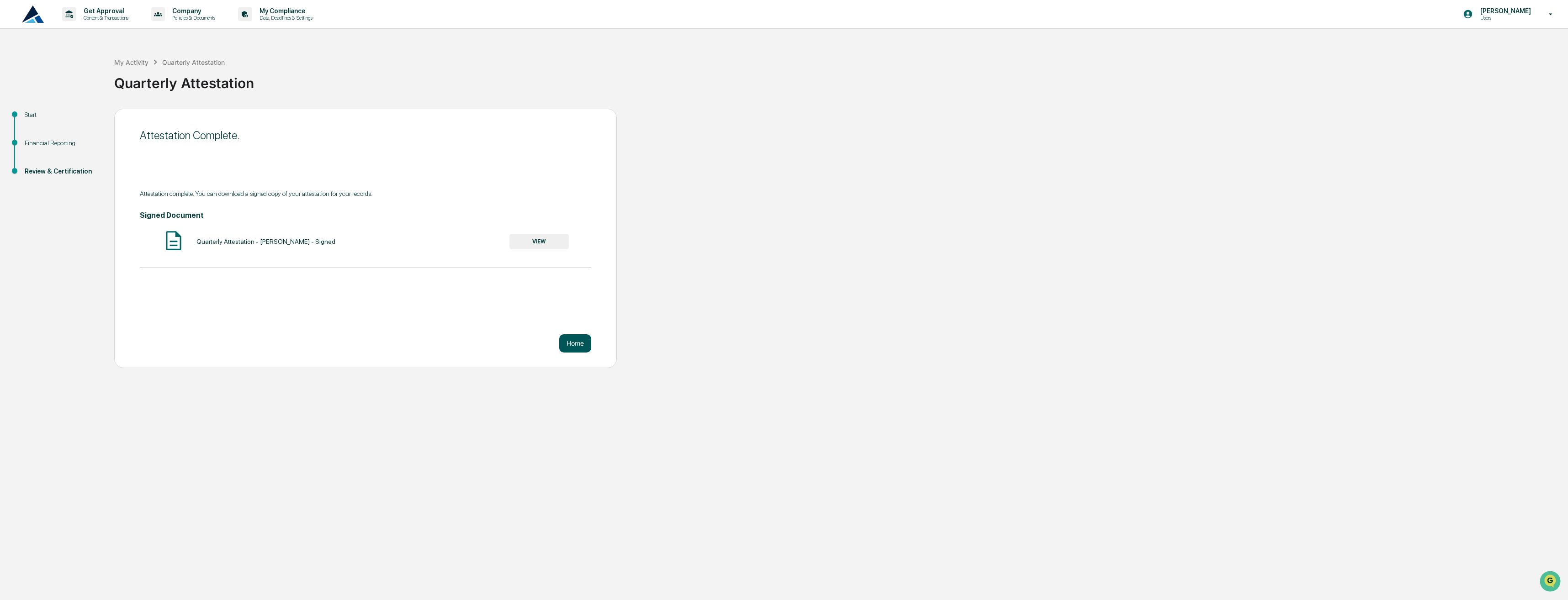
click at [580, 340] on button "Home" at bounding box center [576, 343] width 32 height 18
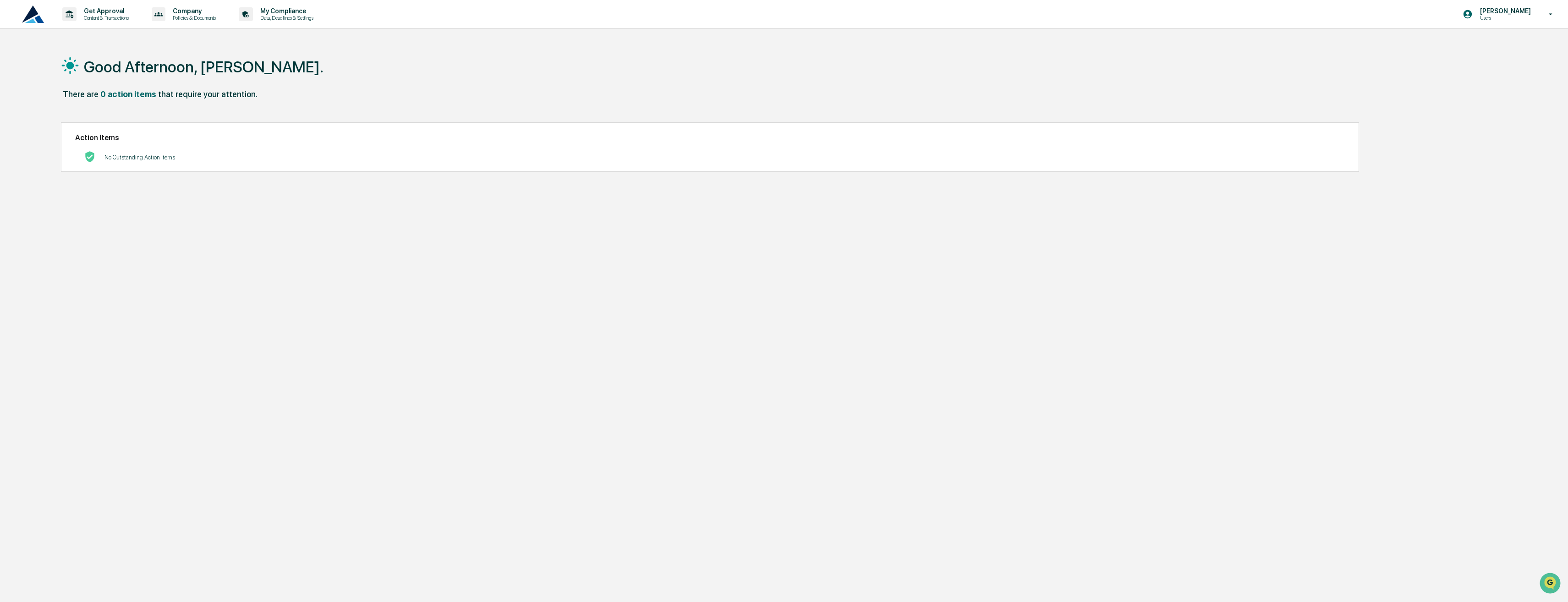
click at [44, 12] on link at bounding box center [38, 14] width 33 height 28
drag, startPoint x: 283, startPoint y: 130, endPoint x: 288, endPoint y: 84, distance: 46.3
click at [288, 84] on div "Good Afternoon, [PERSON_NAME]." at bounding box center [766, 66] width 1411 height 46
click at [101, 14] on p "Get Approval" at bounding box center [105, 10] width 57 height 7
click at [111, 152] on li "Gifts & Entertainment" at bounding box center [114, 156] width 119 height 17
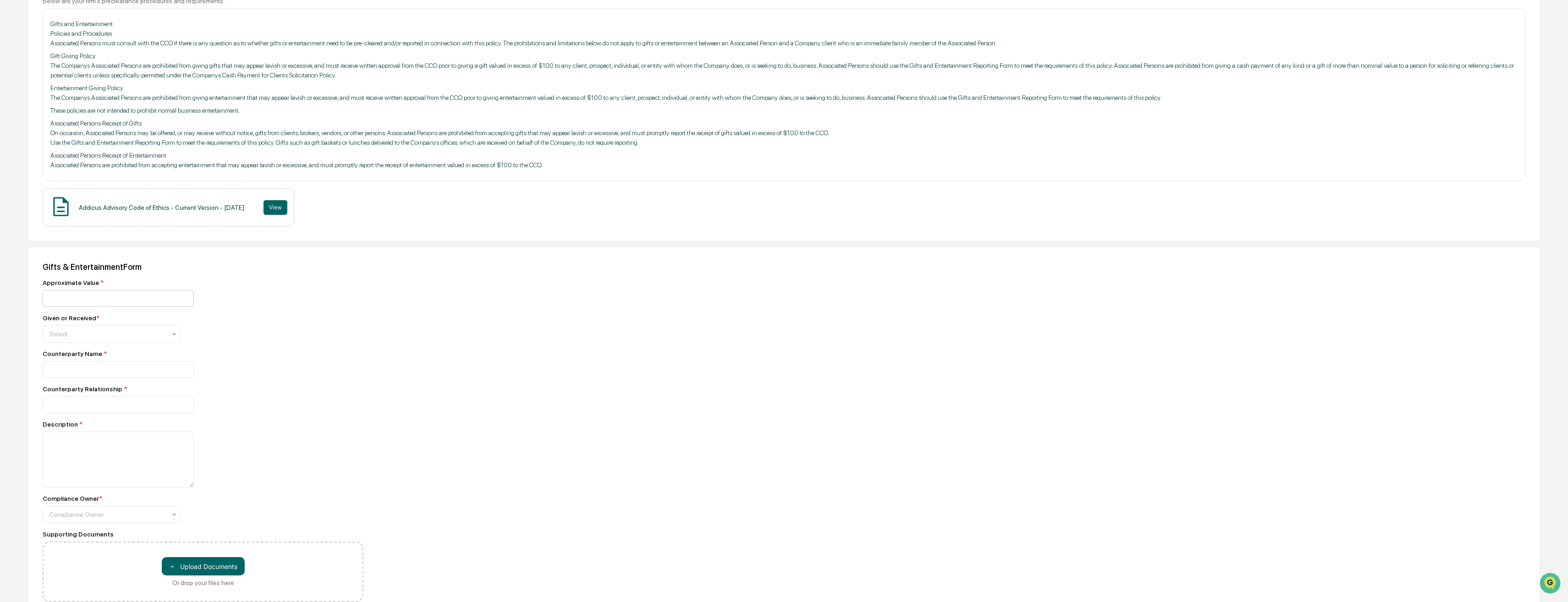
scroll to position [203, 0]
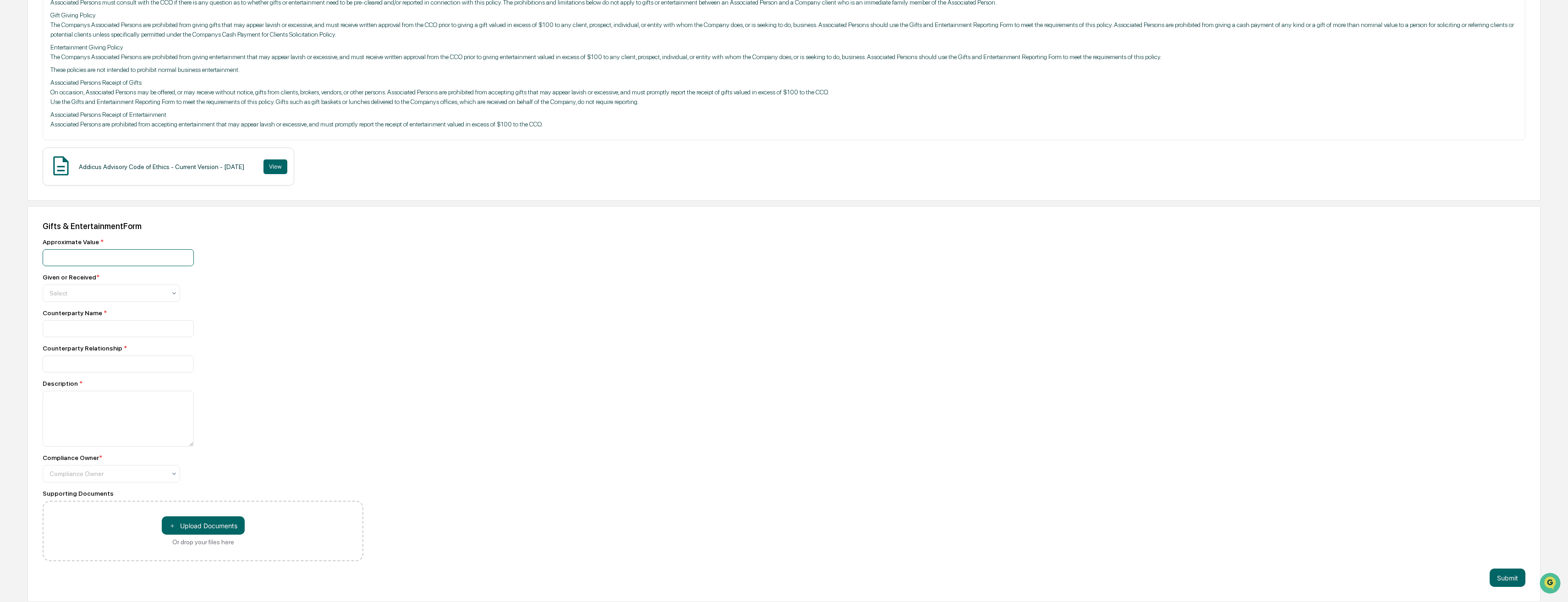
click at [99, 255] on input "number" at bounding box center [118, 257] width 151 height 17
click at [182, 253] on input "*" at bounding box center [118, 257] width 151 height 17
type input "*"
click at [182, 253] on input "*" at bounding box center [118, 257] width 151 height 17
drag, startPoint x: 133, startPoint y: 263, endPoint x: 33, endPoint y: 260, distance: 100.0
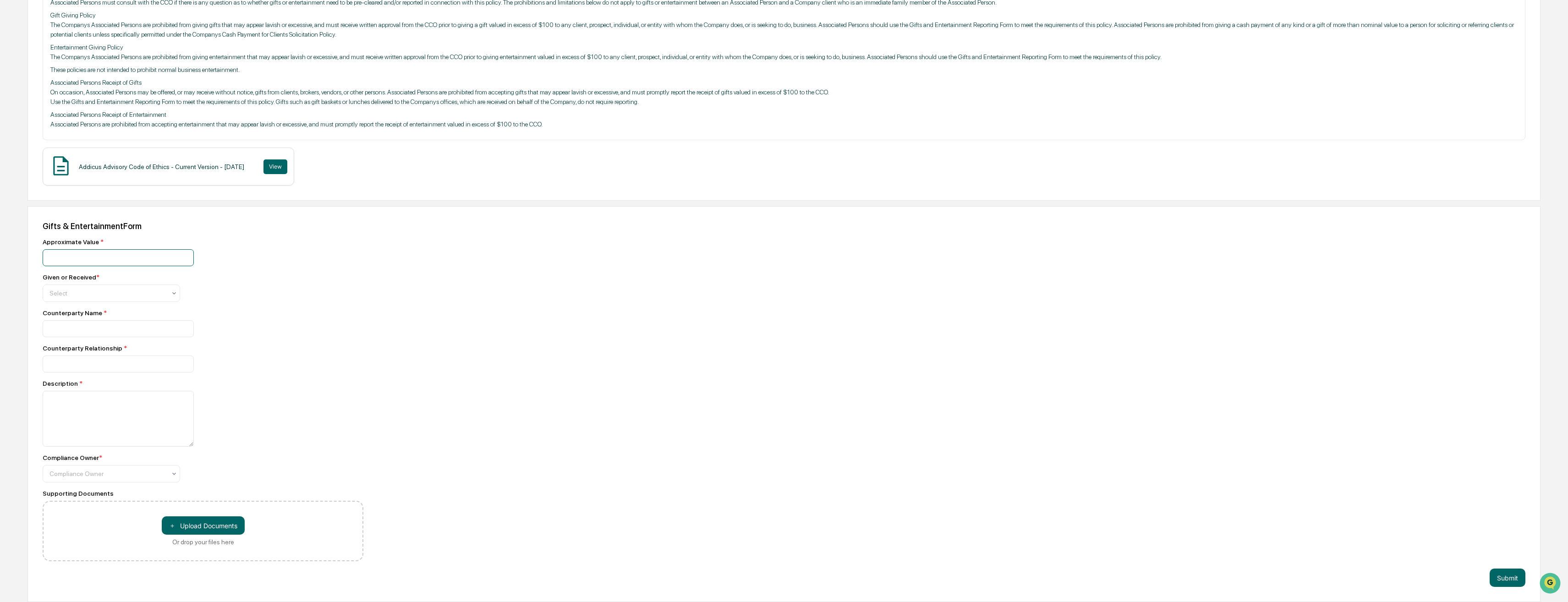
click at [33, 260] on div "Gifts & Entertainment Form Approximate Value * * Given or Received * Select Cou…" at bounding box center [784, 403] width 1513 height 395
click at [69, 293] on div at bounding box center [108, 293] width 117 height 9
click at [63, 313] on div "Given" at bounding box center [112, 314] width 137 height 18
click at [61, 256] on input "number" at bounding box center [118, 257] width 151 height 17
click at [172, 479] on div at bounding box center [174, 473] width 7 height 17
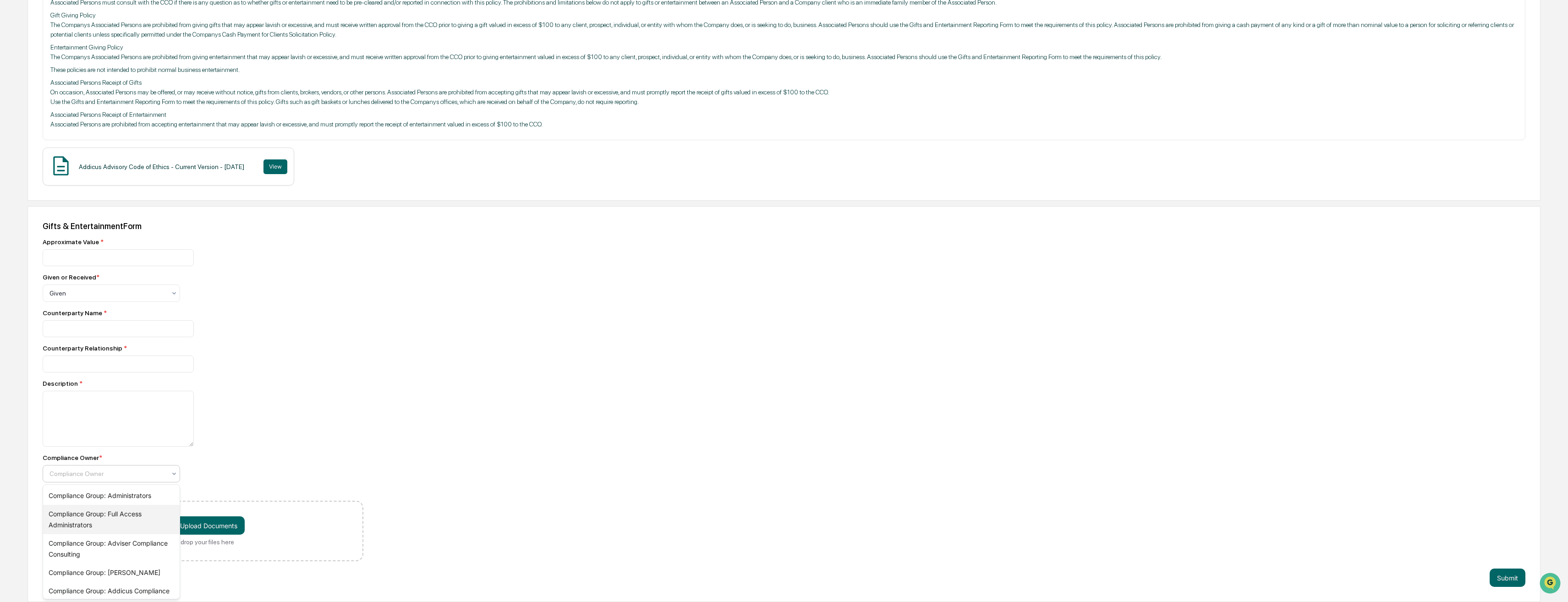
scroll to position [14, 0]
click at [289, 397] on div at bounding box center [203, 419] width 321 height 56
click at [84, 260] on input "number" at bounding box center [118, 257] width 151 height 17
type input "***"
type input "**********"
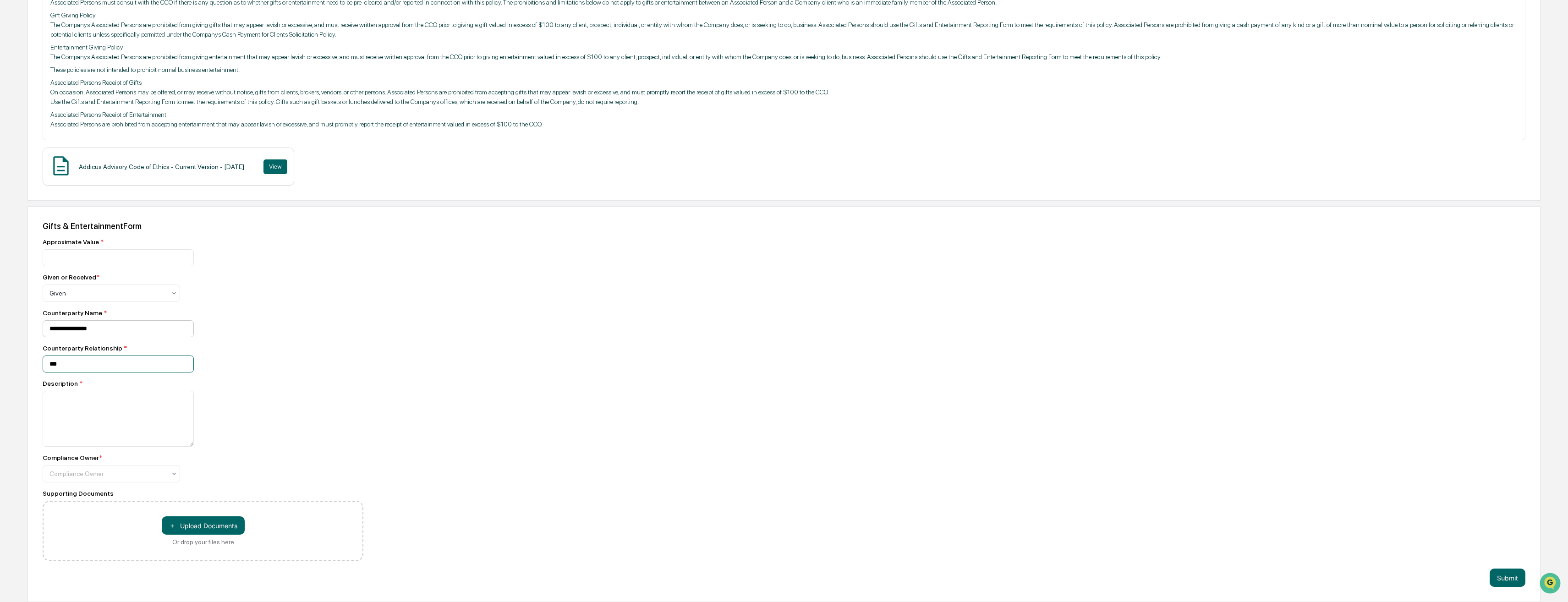
type input "***"
type textarea "**********"
click at [176, 481] on div at bounding box center [174, 473] width 7 height 17
click at [137, 497] on div "Compliance Group: Administrators" at bounding box center [112, 495] width 137 height 18
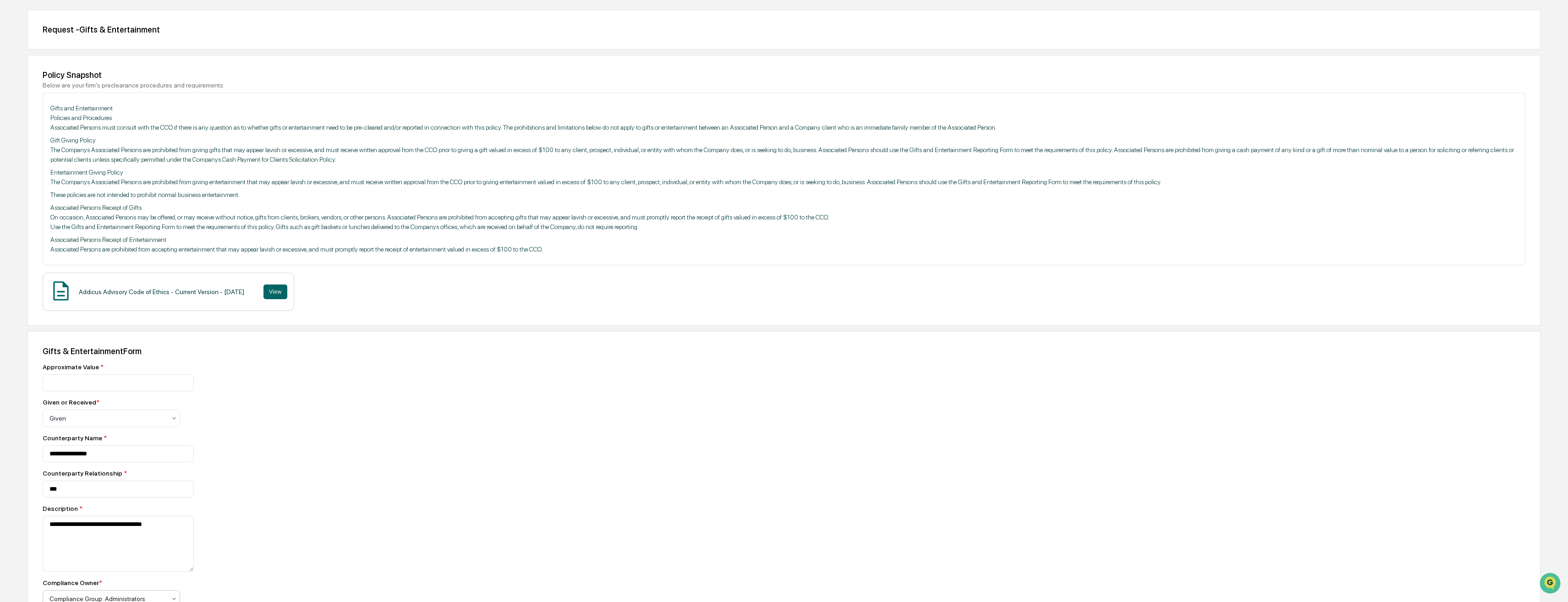
scroll to position [203, 0]
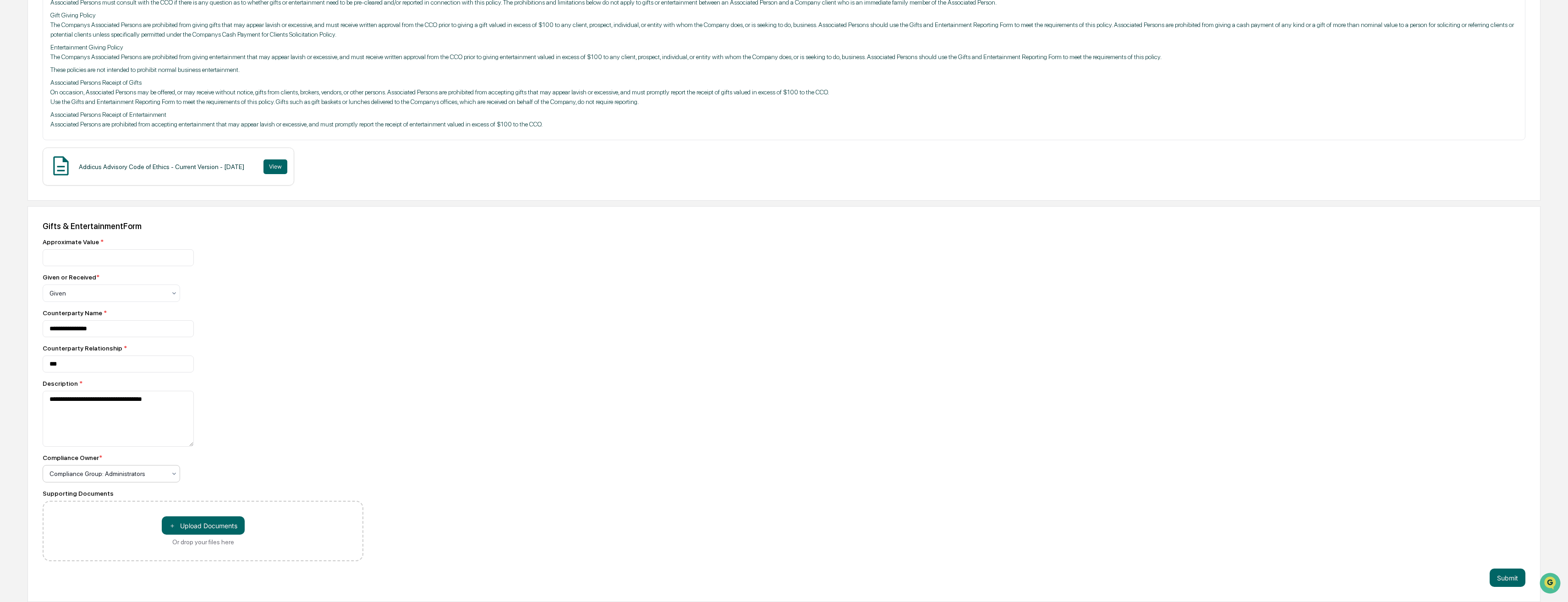
click at [168, 477] on div "Compliance Group: Administrators" at bounding box center [108, 473] width 125 height 13
click at [248, 453] on div "**********" at bounding box center [203, 399] width 321 height 323
click at [168, 473] on div "Compliance Group: Administrators" at bounding box center [108, 473] width 125 height 13
click at [222, 441] on div "**********" at bounding box center [203, 419] width 321 height 56
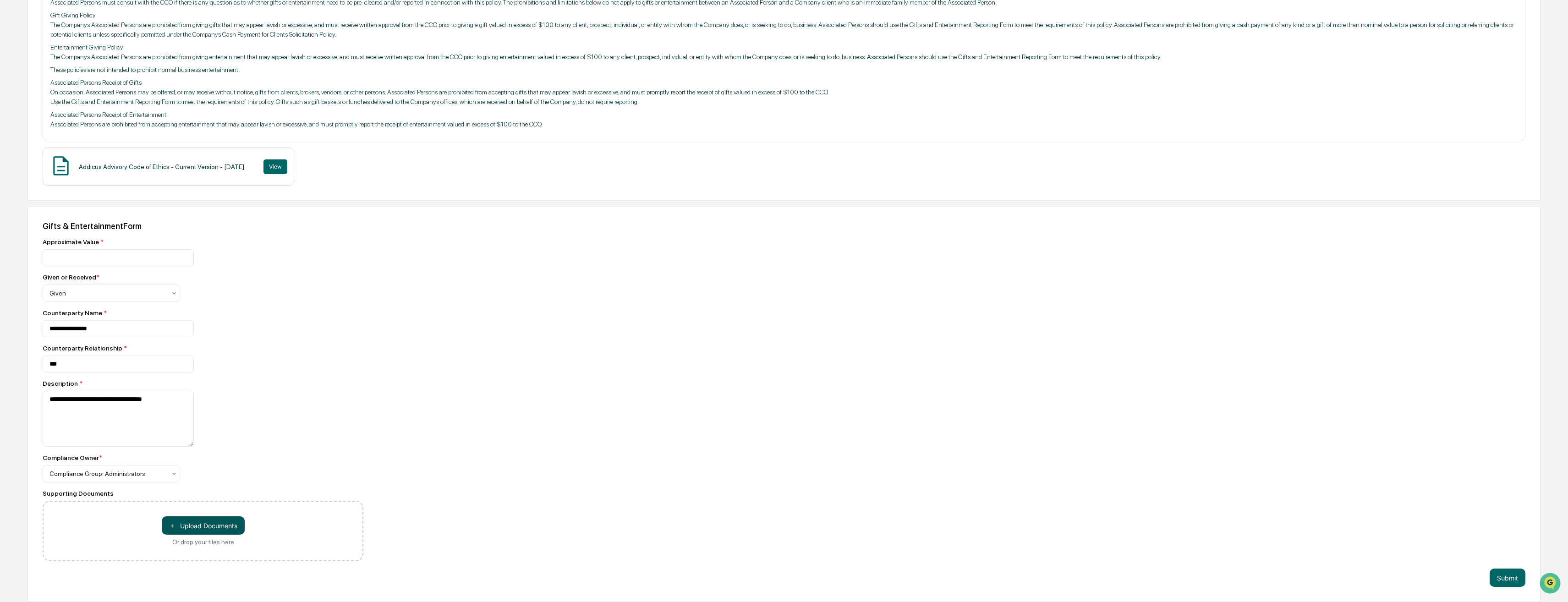
click at [205, 520] on button "＋ Upload Documents" at bounding box center [203, 525] width 83 height 18
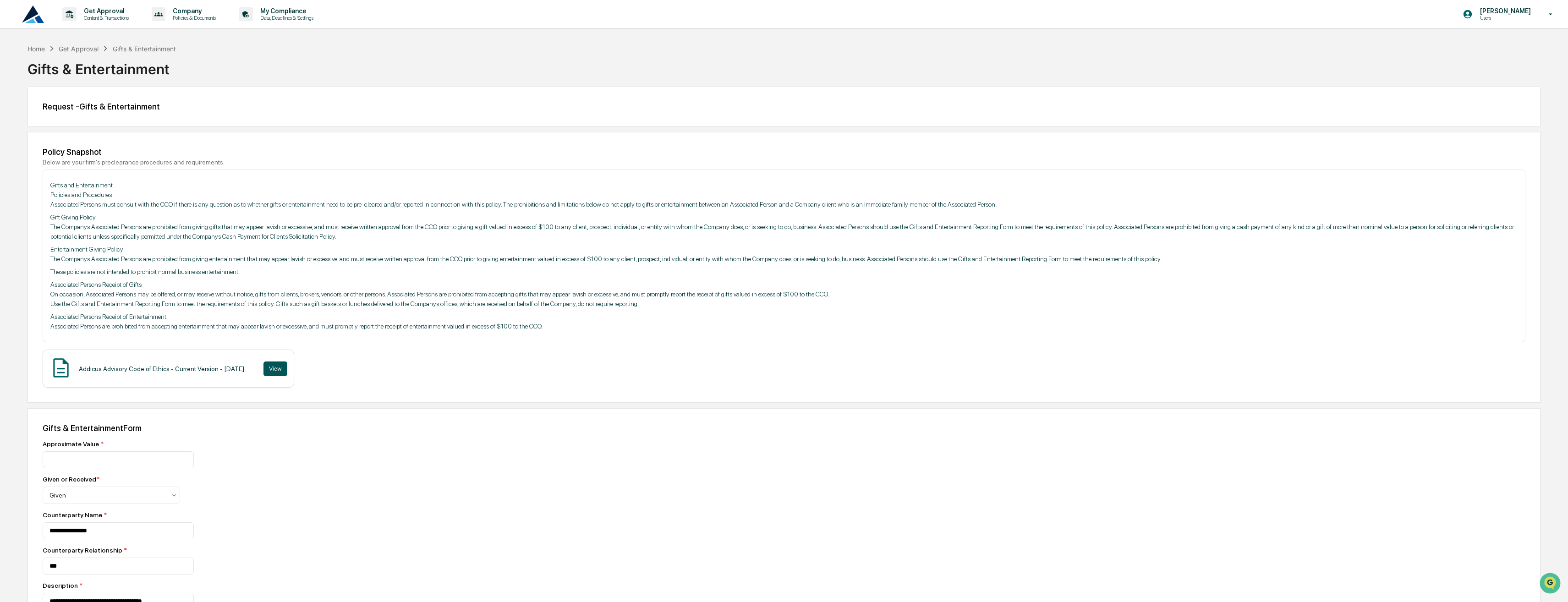
click at [280, 367] on button "View" at bounding box center [276, 369] width 24 height 14
